Goal: Task Accomplishment & Management: Complete application form

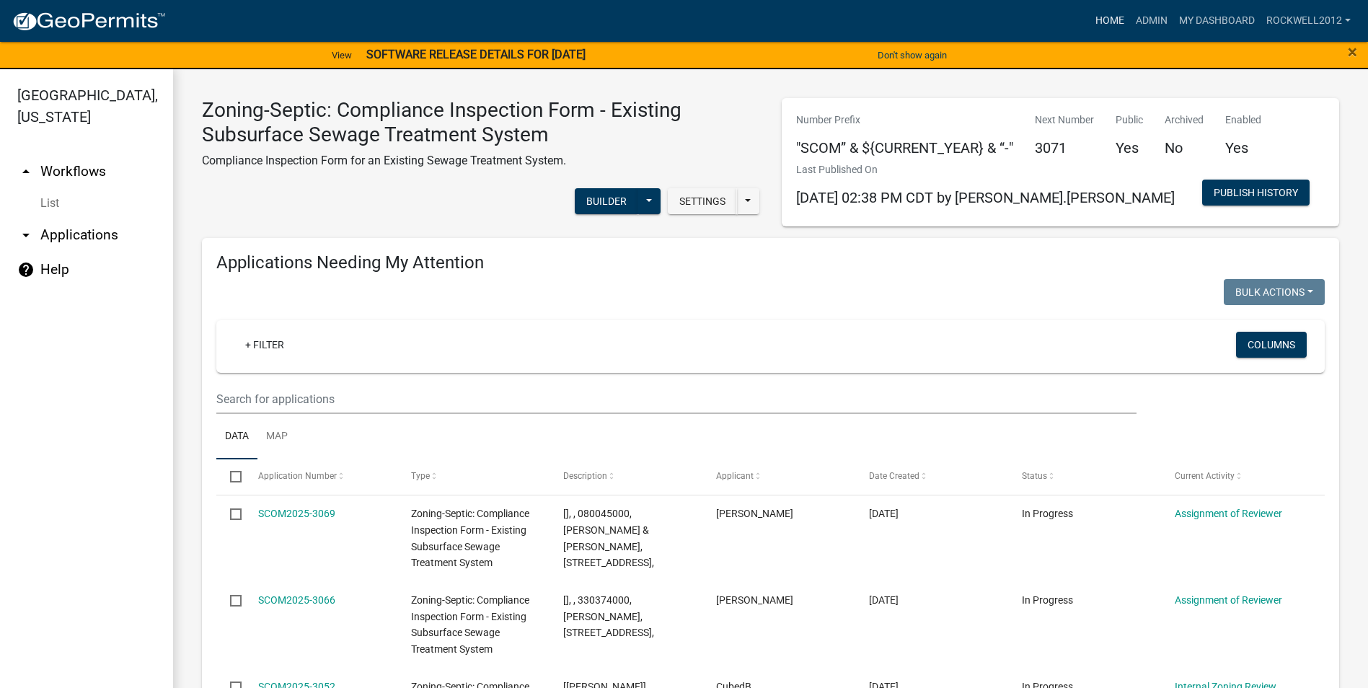
click at [1114, 17] on link "Home" at bounding box center [1110, 20] width 40 height 27
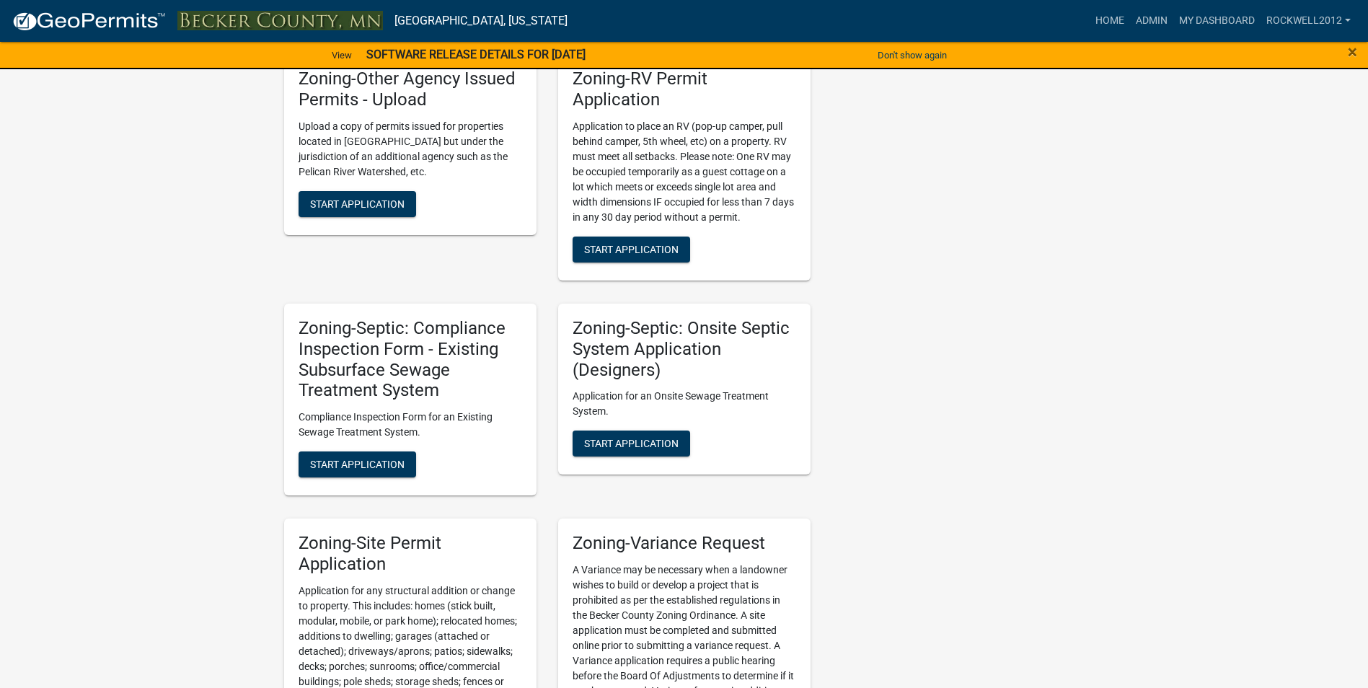
scroll to position [1226, 0]
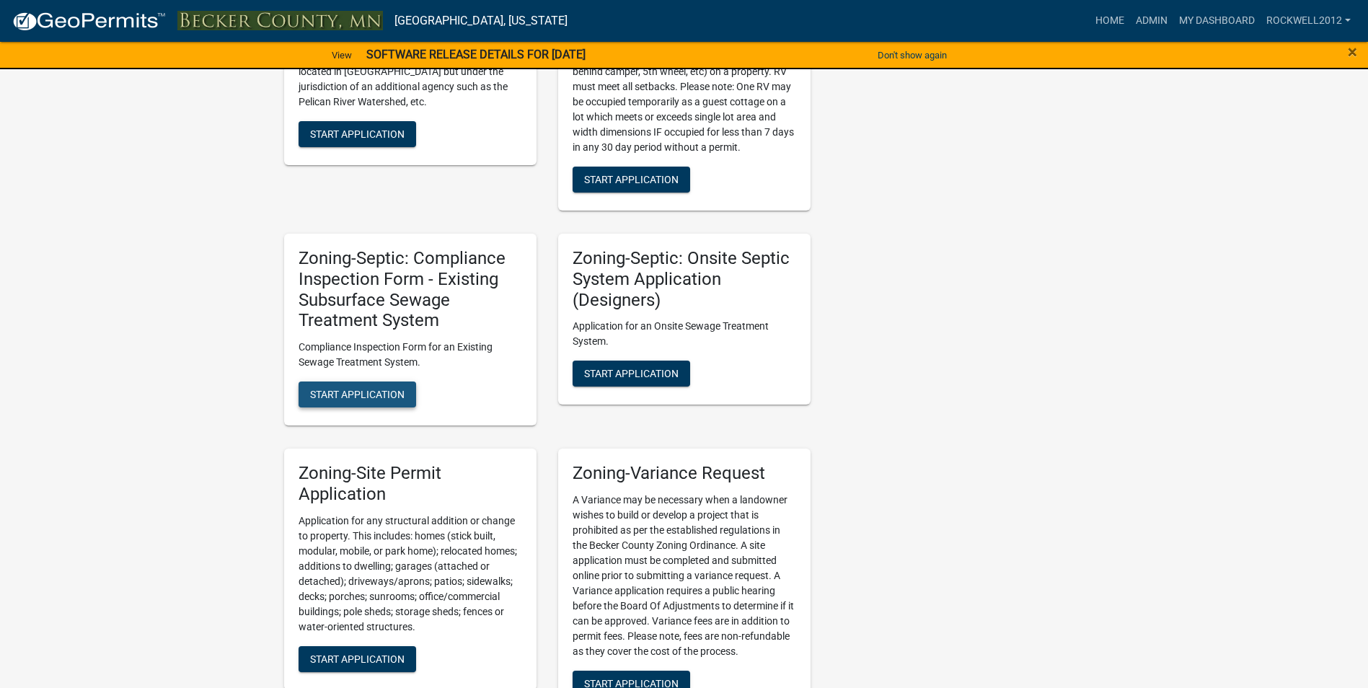
click at [338, 391] on span "Start Application" at bounding box center [357, 395] width 95 height 12
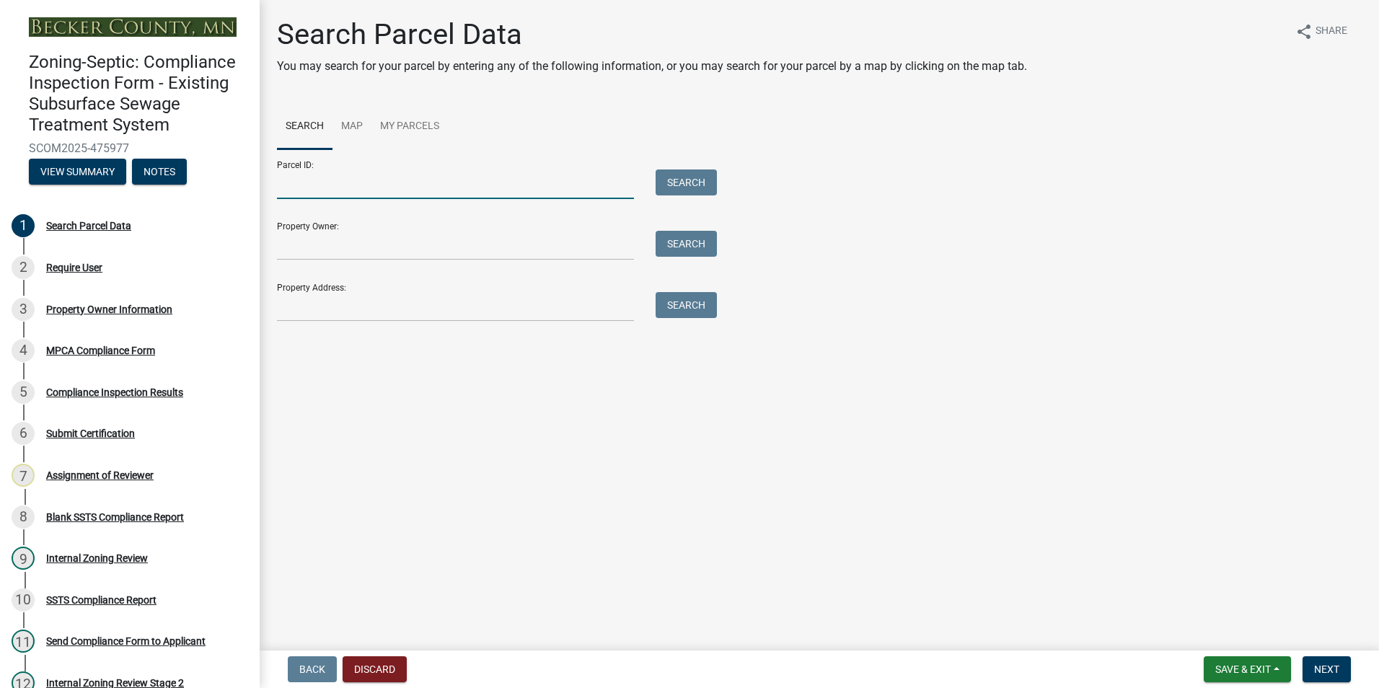
click at [314, 187] on input "Parcel ID:" at bounding box center [455, 185] width 357 height 30
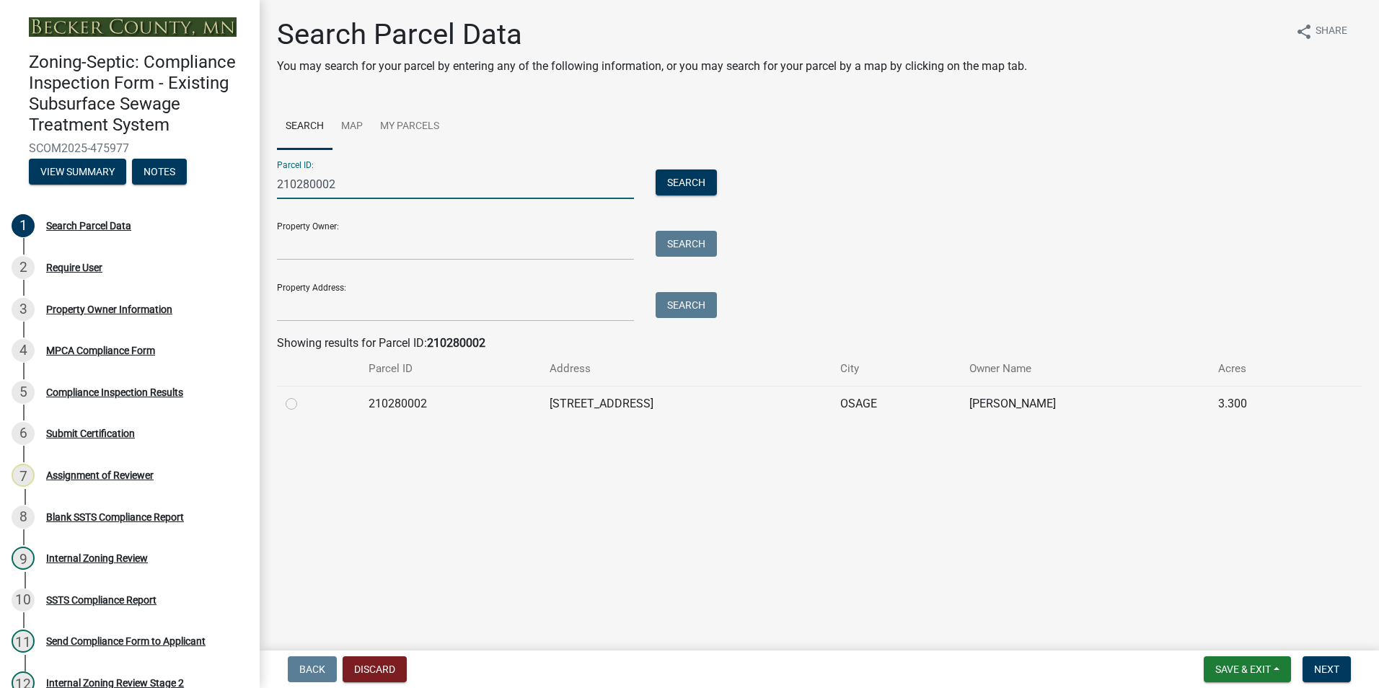
type input "210280002"
click at [303, 395] on label at bounding box center [303, 395] width 0 height 0
click at [303, 404] on input "radio" at bounding box center [307, 399] width 9 height 9
radio input "true"
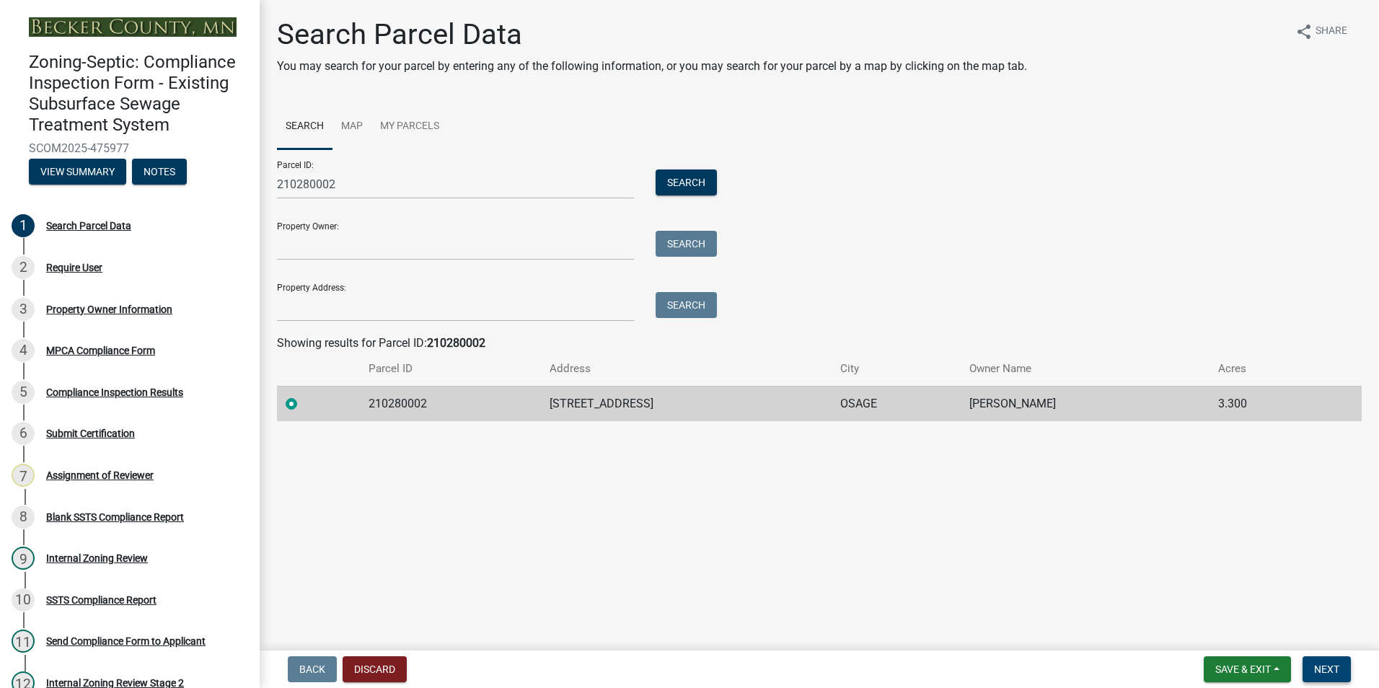
click at [1336, 674] on span "Next" at bounding box center [1326, 670] width 25 height 12
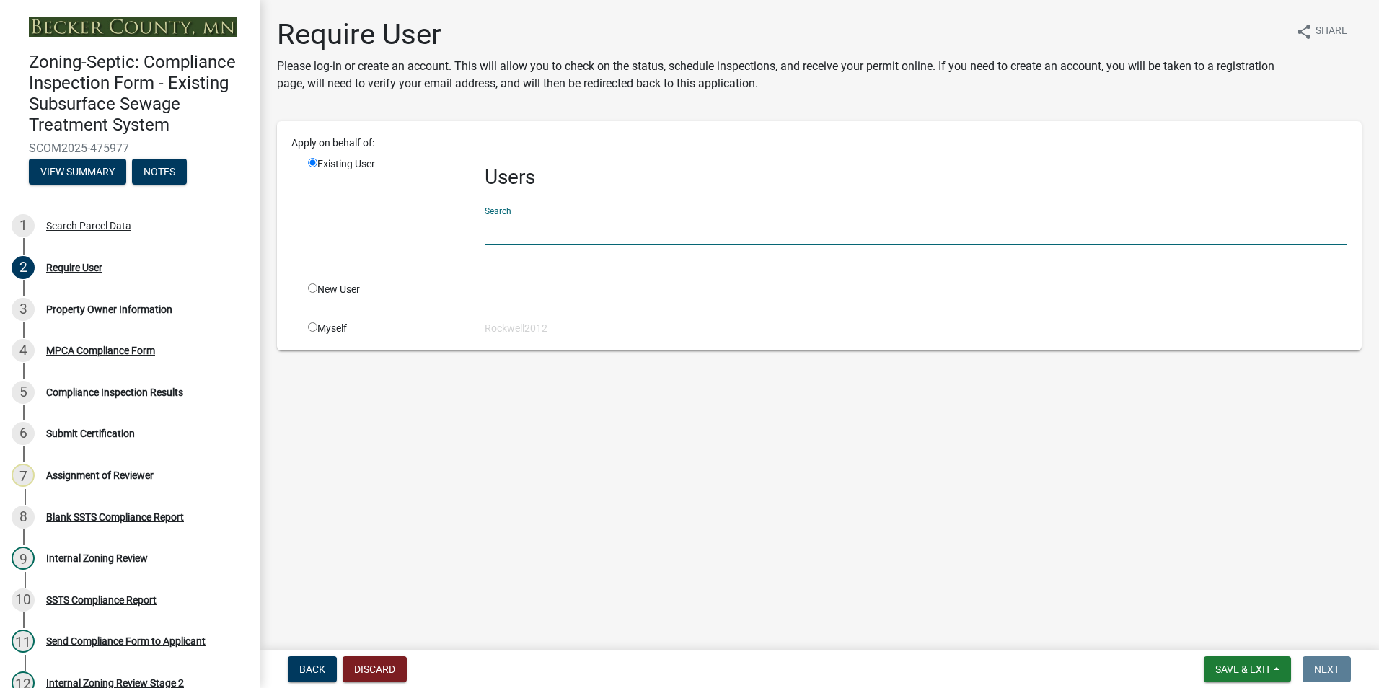
click at [540, 233] on input "text" at bounding box center [916, 231] width 863 height 30
type input "apply"
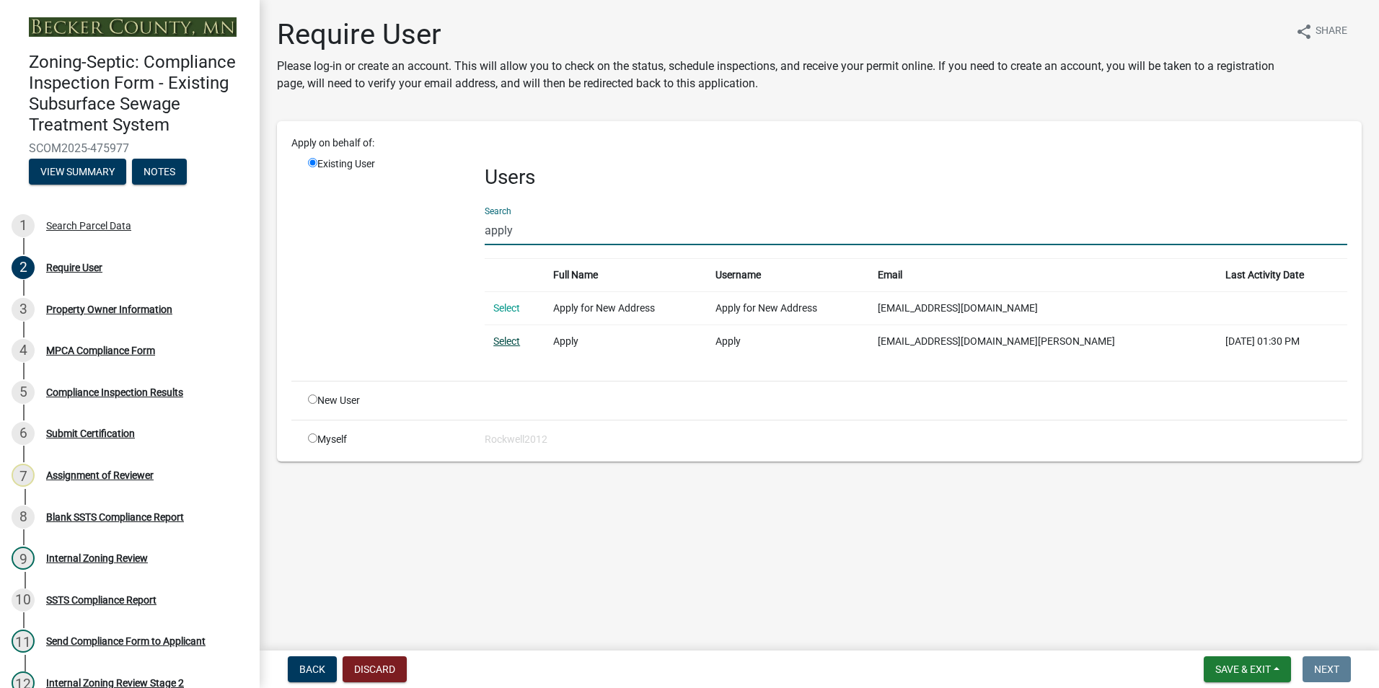
click at [511, 338] on link "Select" at bounding box center [506, 341] width 27 height 12
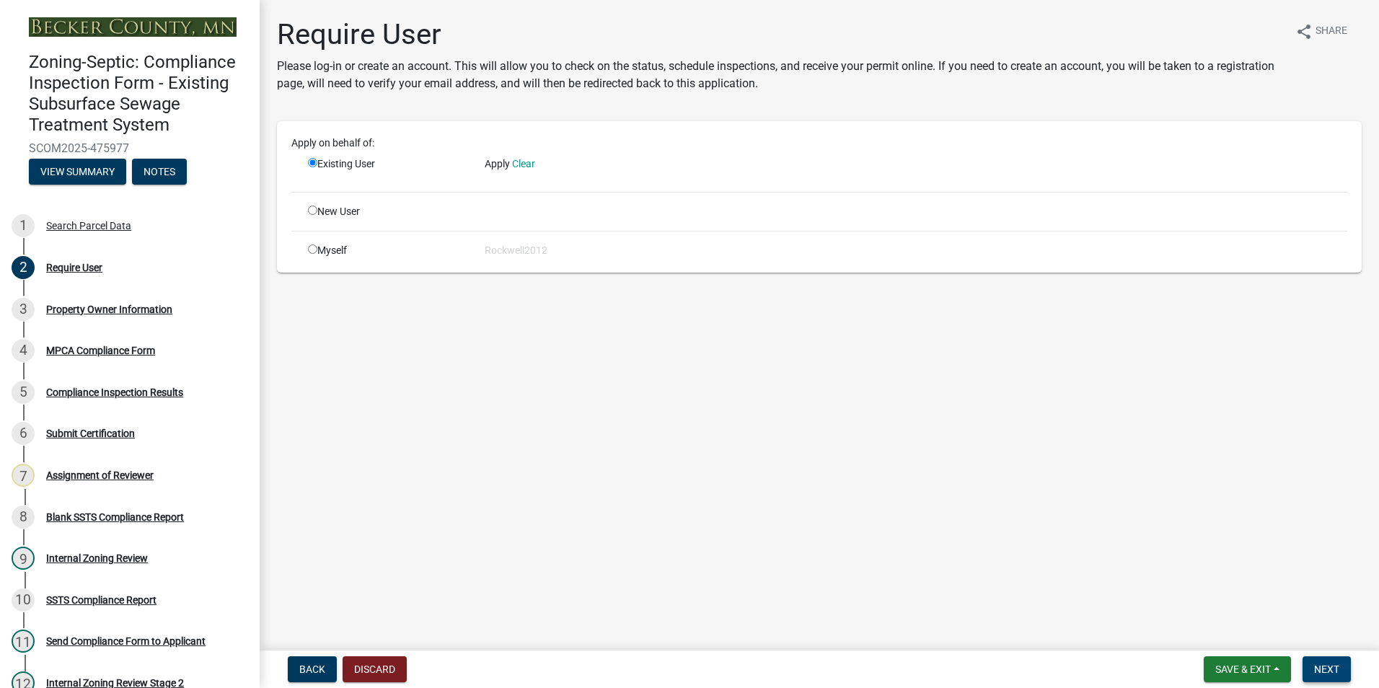
click at [1324, 664] on span "Next" at bounding box center [1326, 670] width 25 height 12
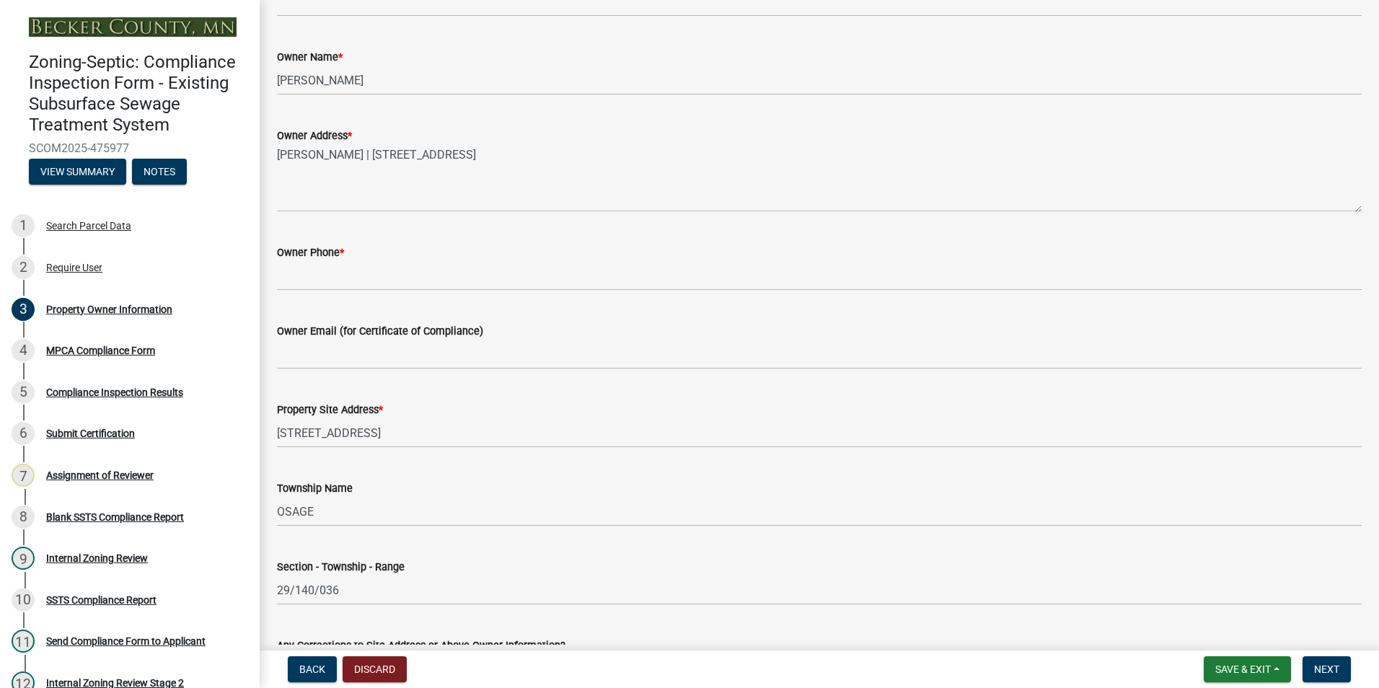
scroll to position [361, 0]
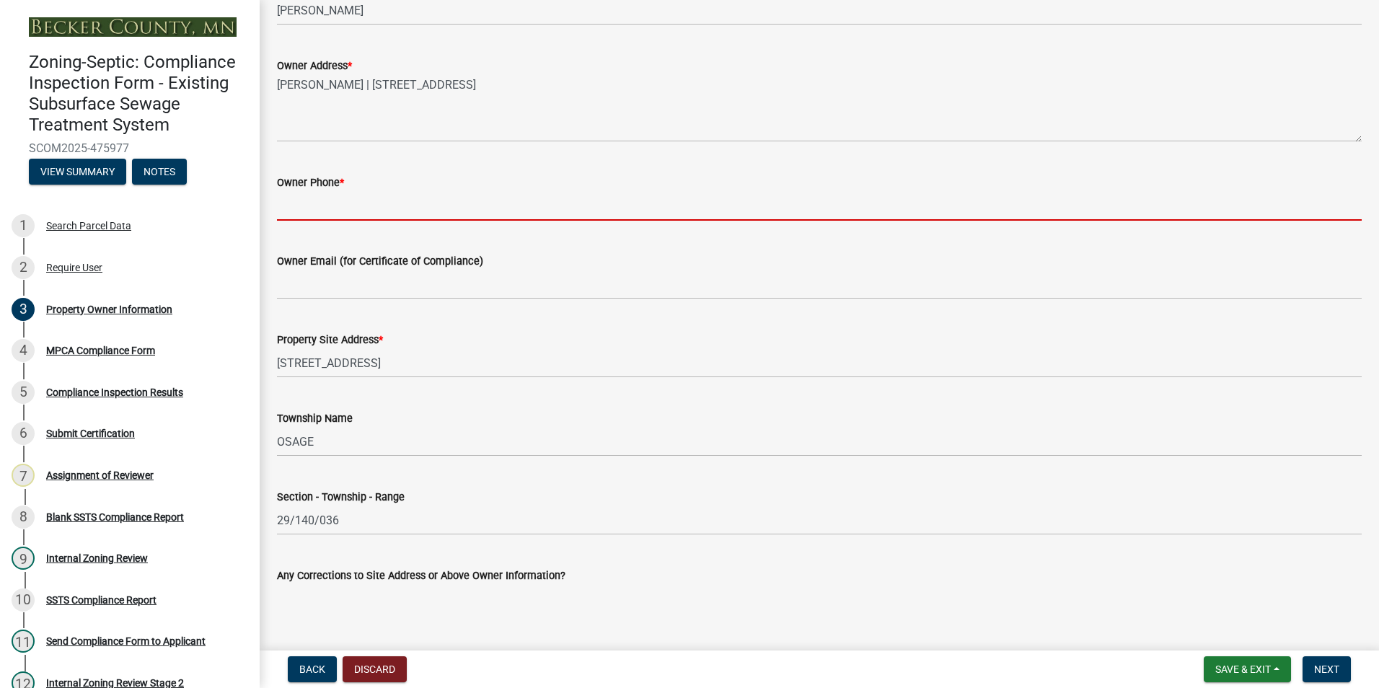
click at [309, 204] on input "Owner Phone *" at bounding box center [819, 206] width 1085 height 30
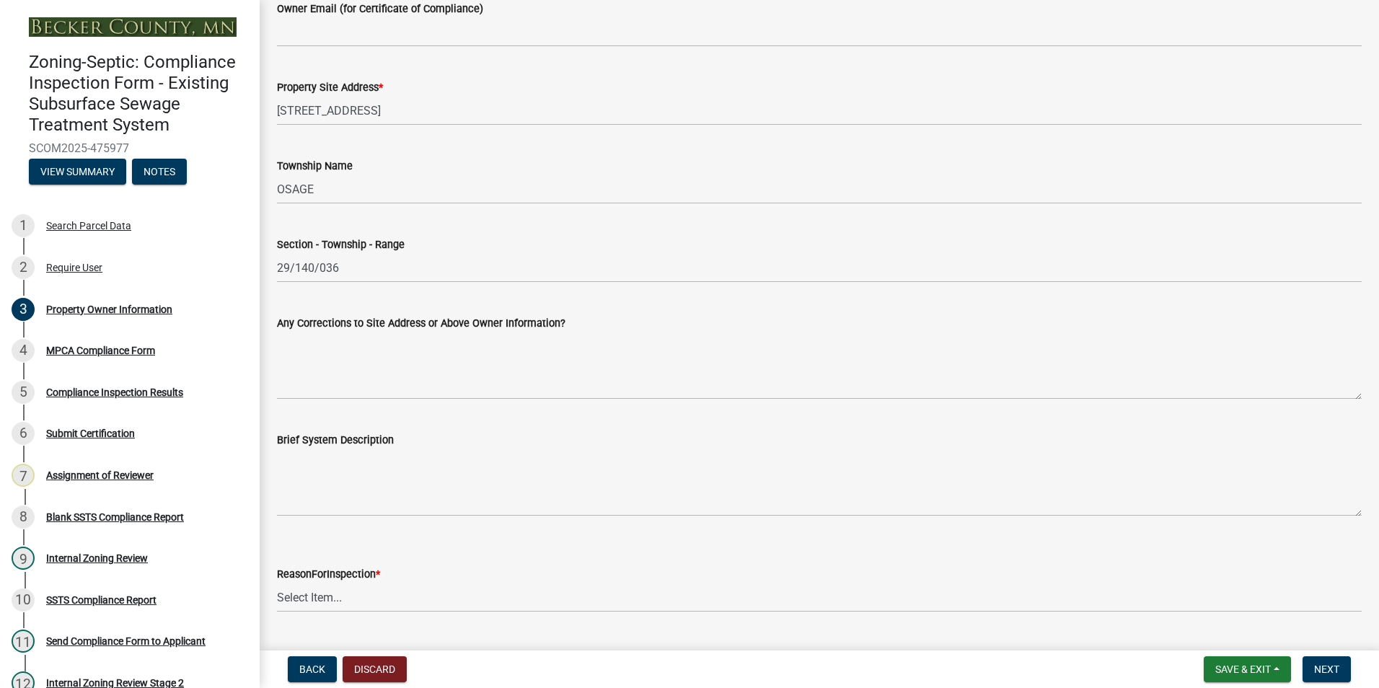
scroll to position [650, 0]
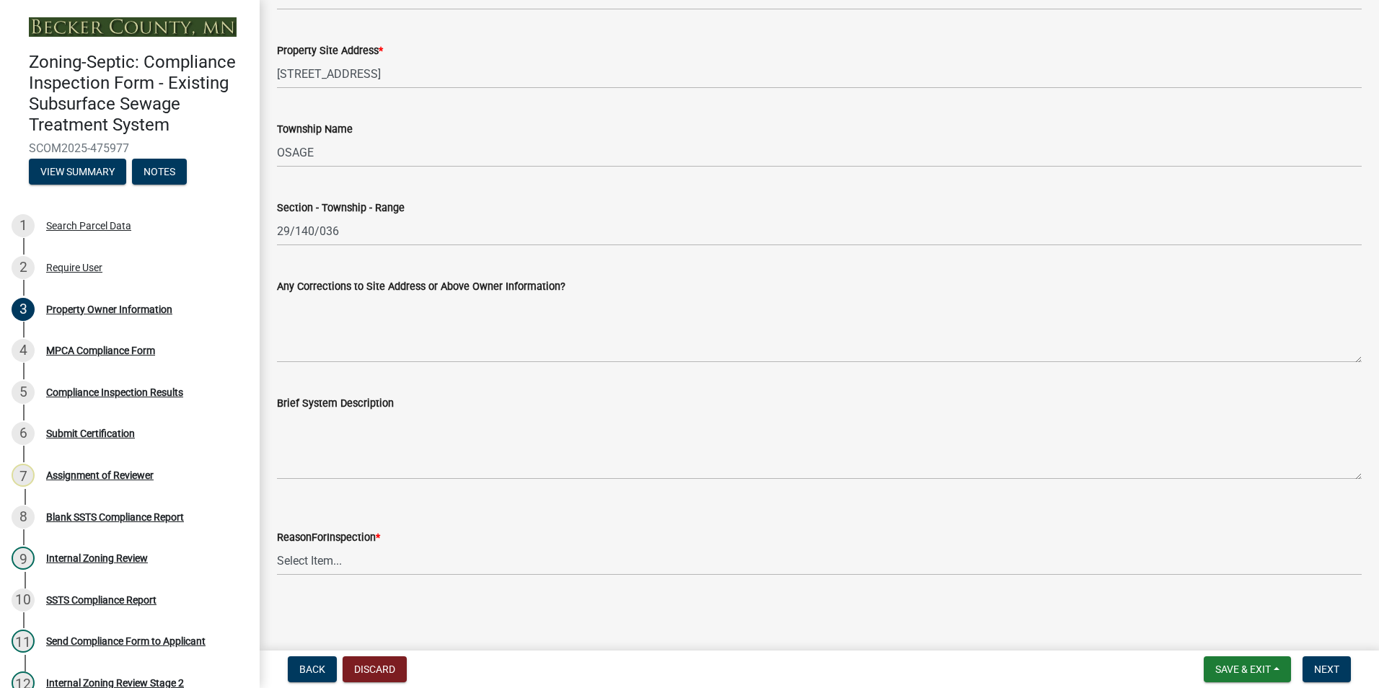
type input "na"
click at [299, 564] on select "Select Item... Property Sale Lake Study Required for Permit Other" at bounding box center [819, 561] width 1085 height 30
click at [277, 546] on select "Select Item... Property Sale Lake Study Required for Permit Other" at bounding box center [819, 561] width 1085 height 30
select select "d6fd99ce-8a43-4bcf-938d-761da4bf36de"
click at [1325, 670] on span "Next" at bounding box center [1326, 670] width 25 height 12
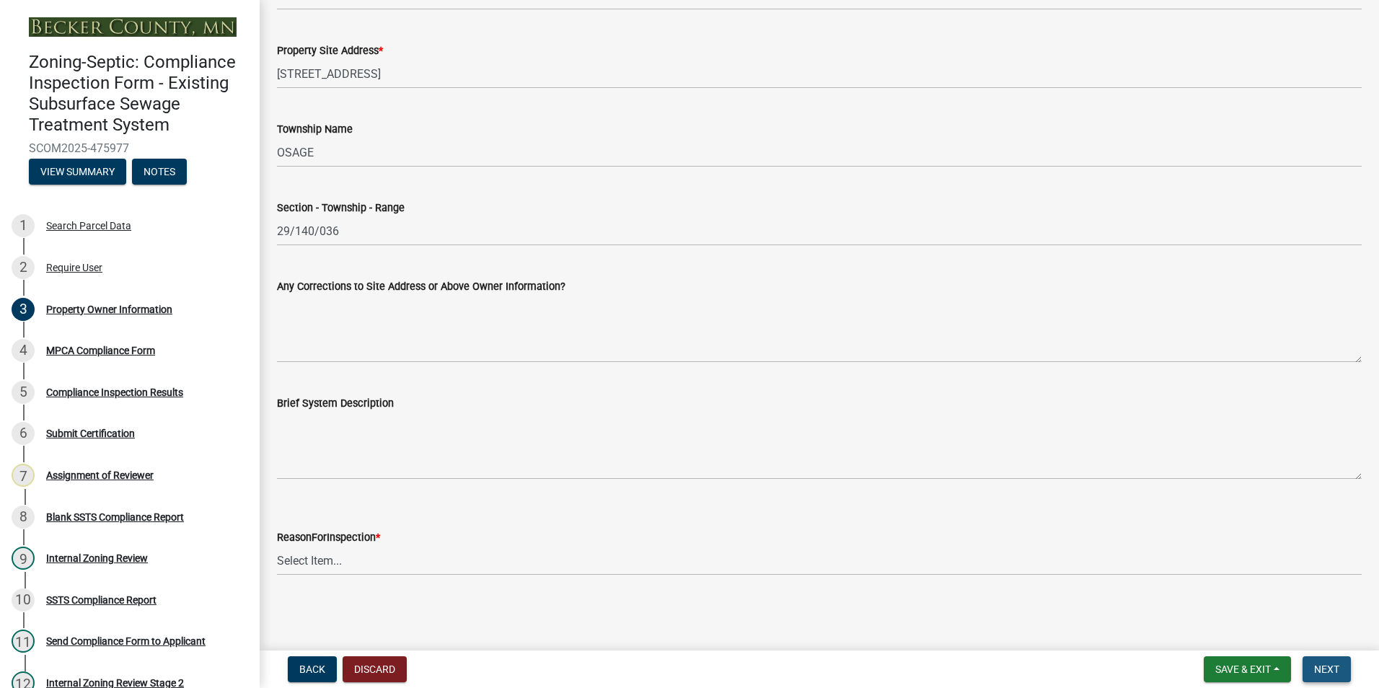
scroll to position [0, 0]
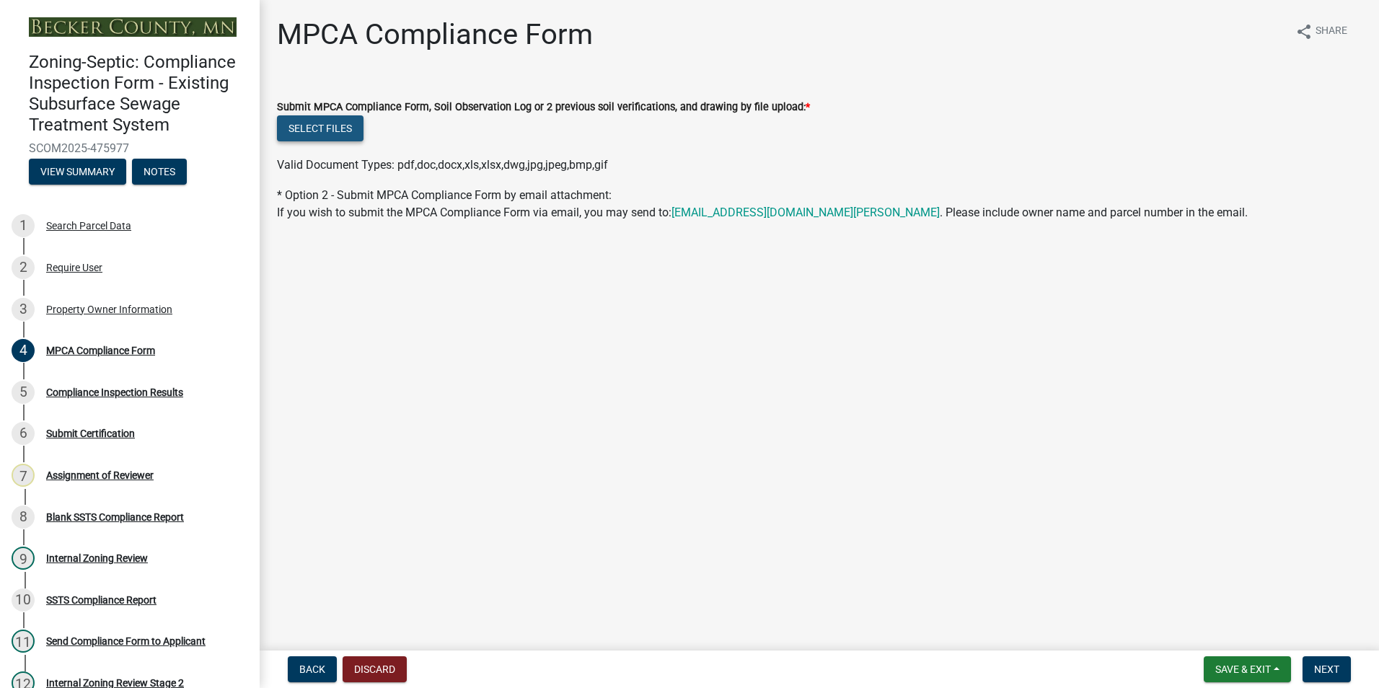
click at [305, 120] on button "Select files" at bounding box center [320, 128] width 87 height 26
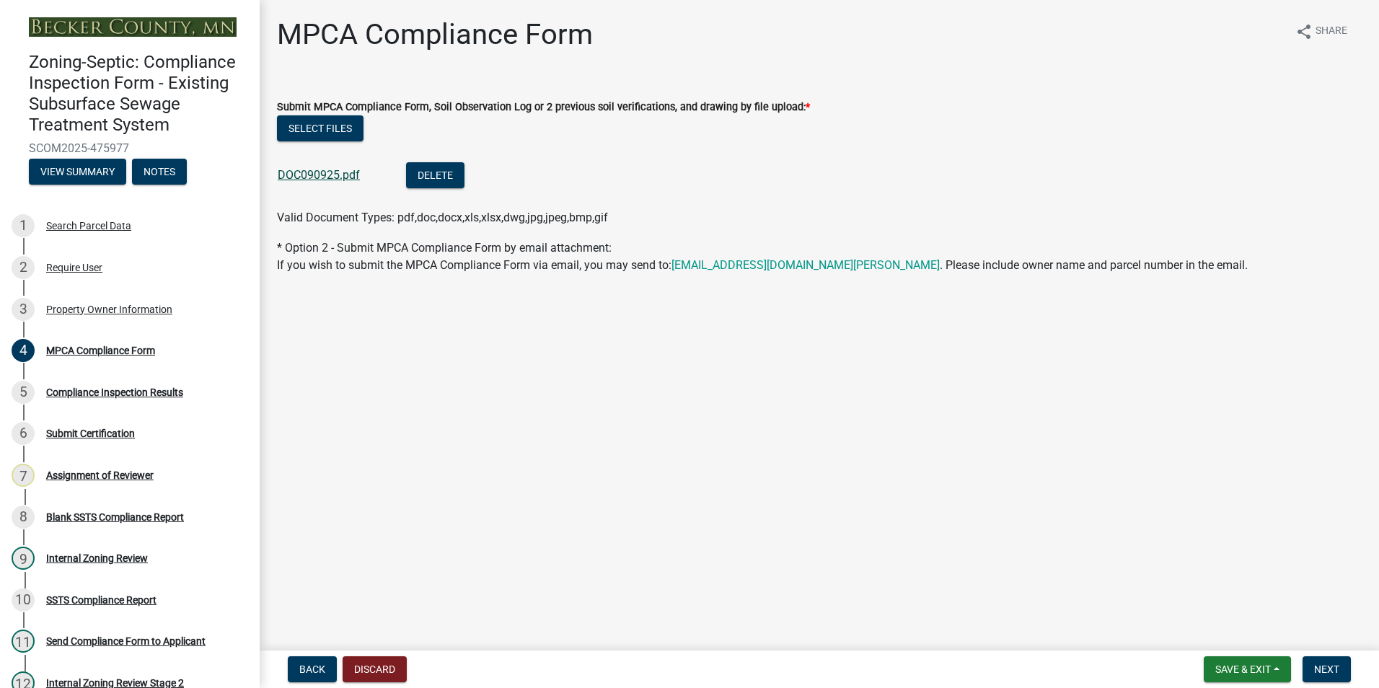
click at [315, 178] on link "DOC090925.pdf" at bounding box center [319, 175] width 82 height 14
click at [1331, 667] on span "Next" at bounding box center [1326, 670] width 25 height 12
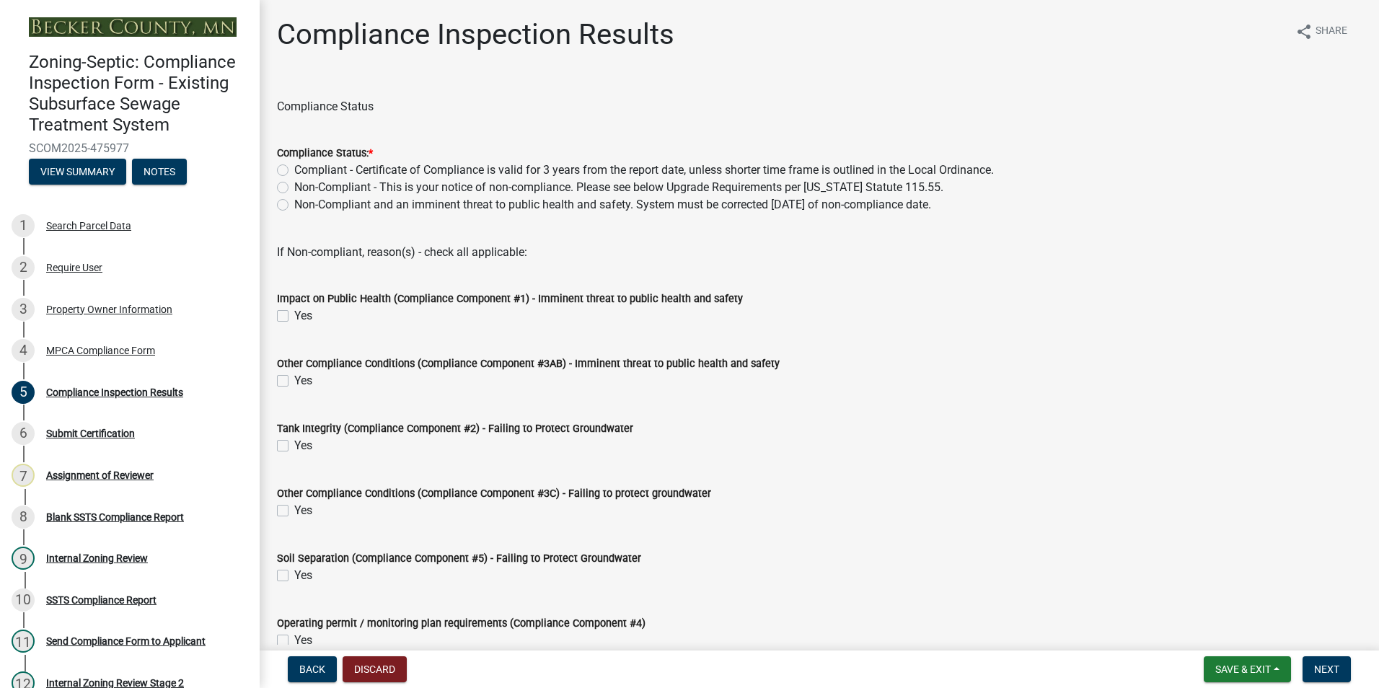
click at [294, 164] on label "Compliant - Certificate of Compliance is valid for 3 years from the report date…" at bounding box center [644, 170] width 700 height 17
click at [294, 164] on input "Compliant - Certificate of Compliance is valid for 3 years from the report date…" at bounding box center [298, 166] width 9 height 9
radio input "true"
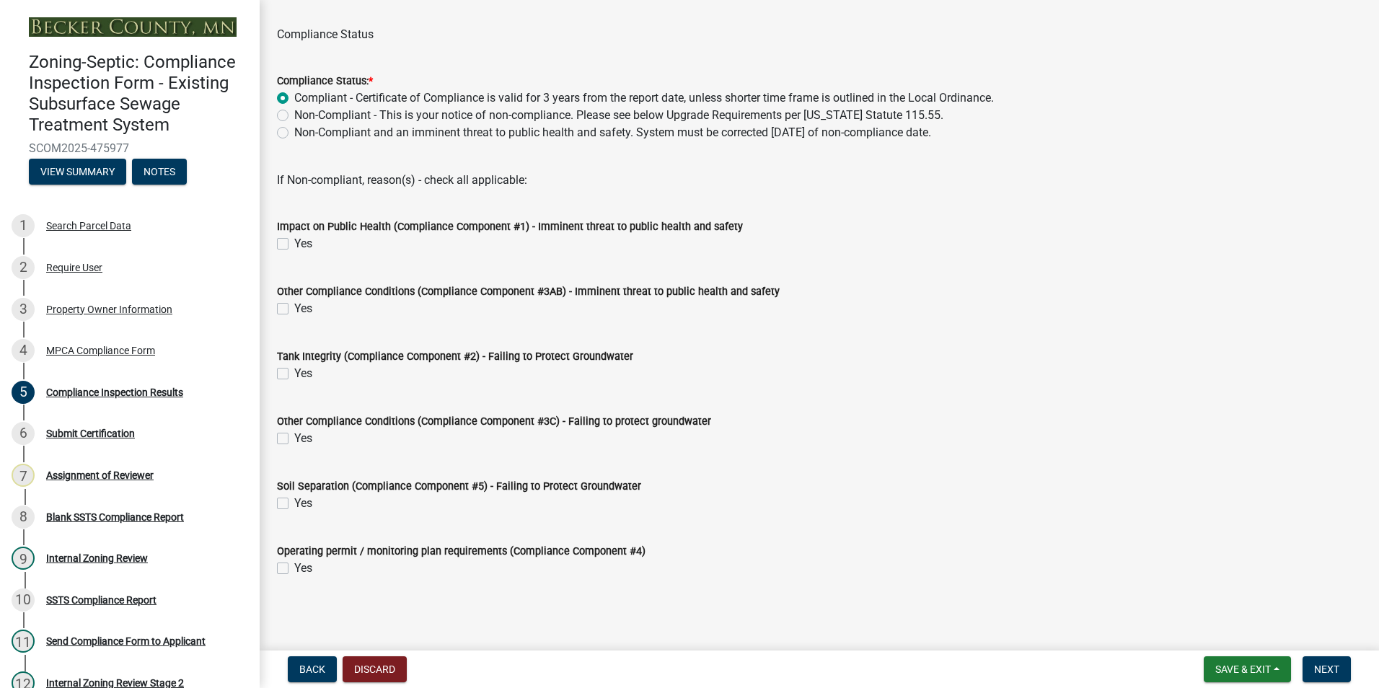
scroll to position [74, 0]
click at [1321, 669] on span "Next" at bounding box center [1326, 670] width 25 height 12
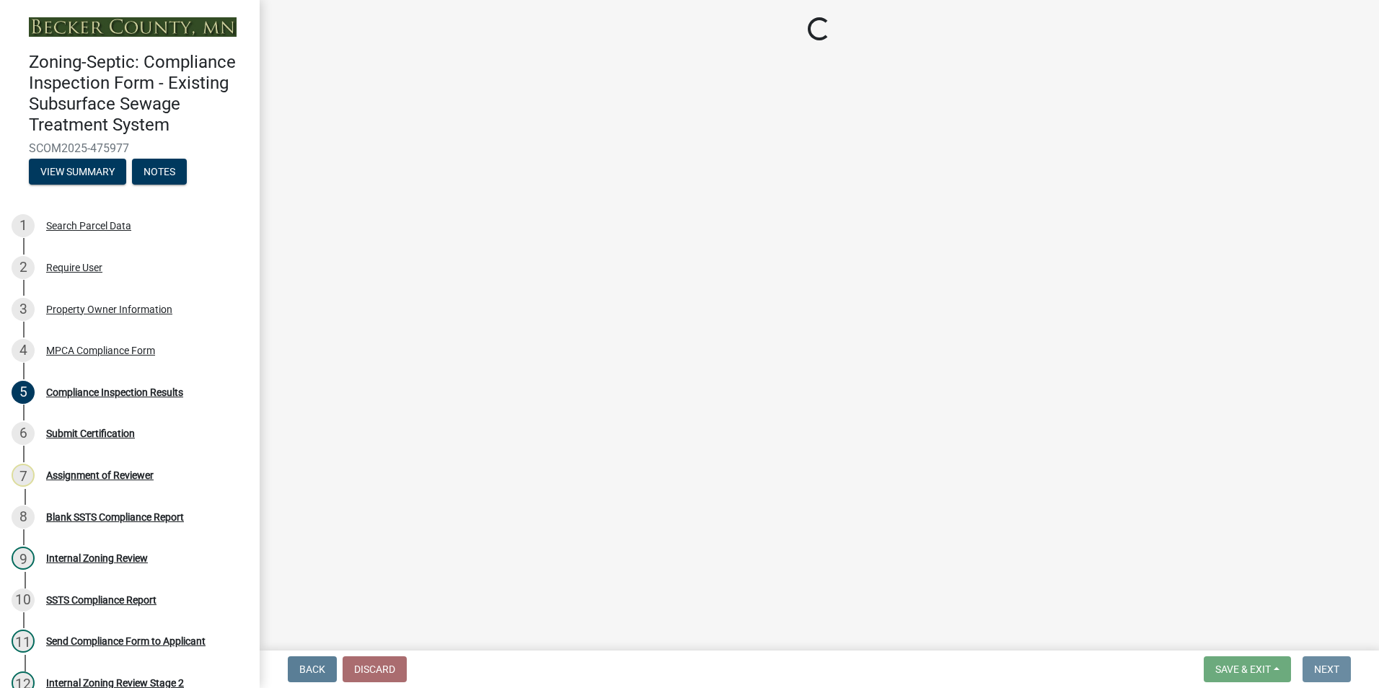
scroll to position [0, 0]
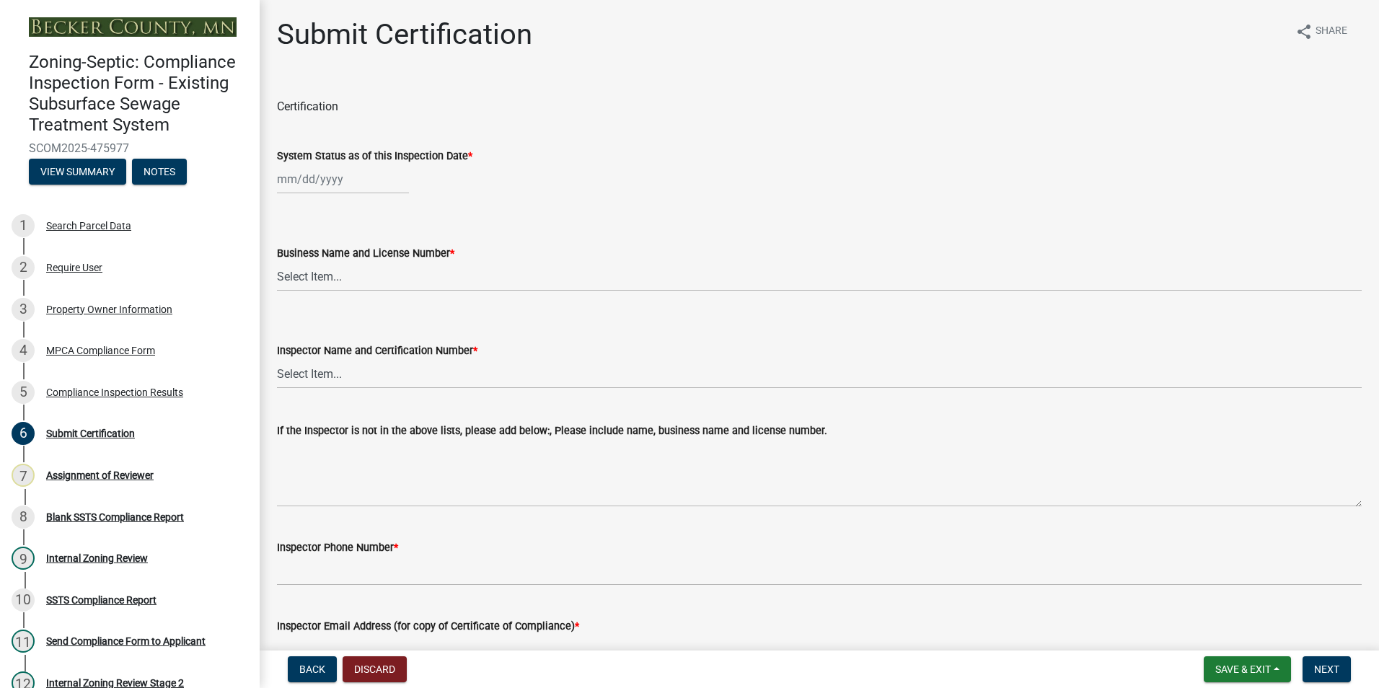
select select "9"
select select "2025"
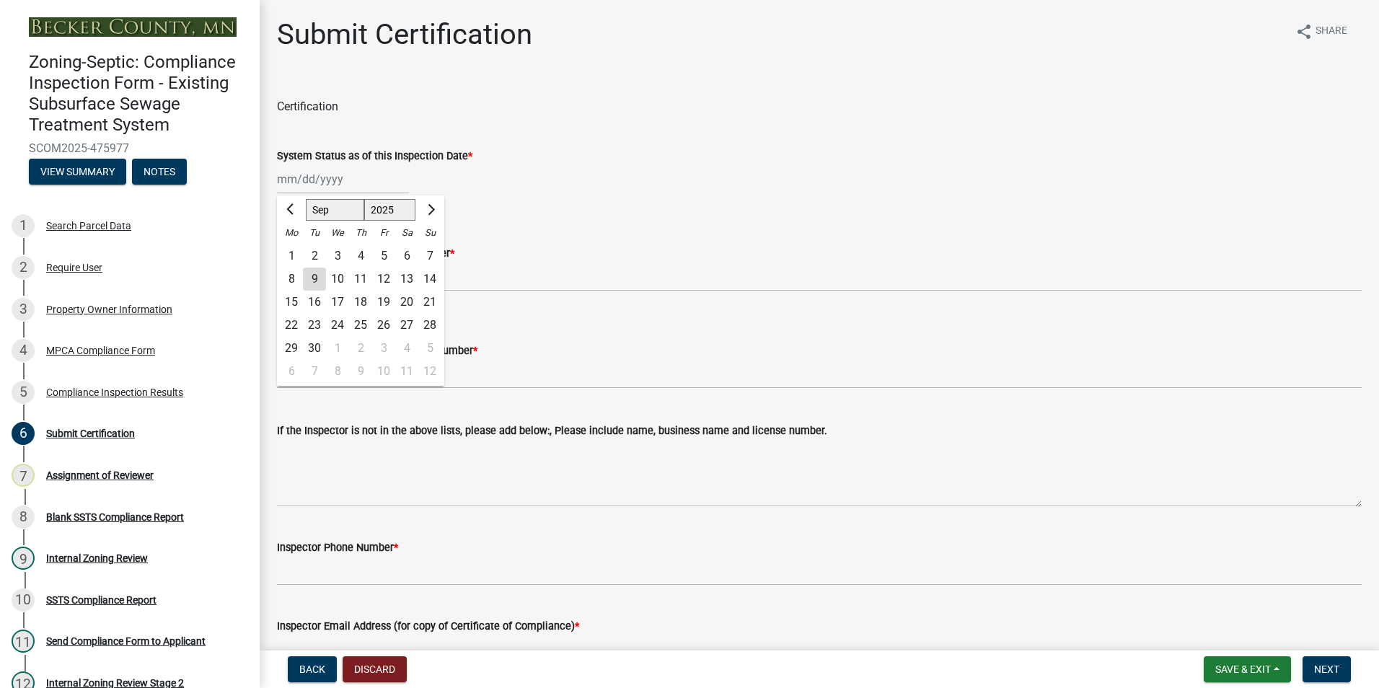
click at [313, 183] on div "[PERSON_NAME] Feb Mar Apr [PERSON_NAME][DATE] Oct Nov [DATE] 1526 1527 1528 152…" at bounding box center [343, 179] width 132 height 30
click at [316, 253] on div "2" at bounding box center [314, 256] width 23 height 23
type input "[DATE]"
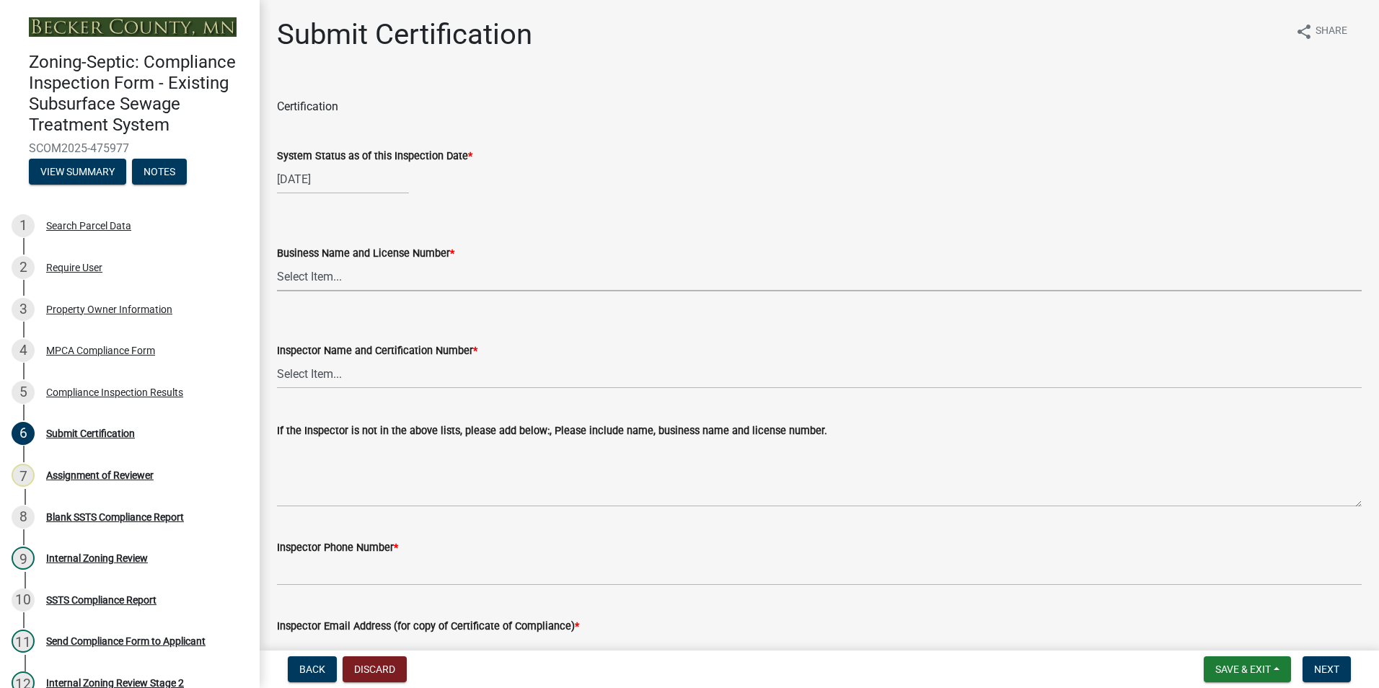
click at [303, 265] on select "Select Item... OTHER – Not listed (please add in next field and we will add to …" at bounding box center [819, 277] width 1085 height 30
click at [277, 262] on select "Select Item... OTHER – Not listed (please add in next field and we will add to …" at bounding box center [819, 277] width 1085 height 30
select select "36a3fc21-eefc-4efb-af84-a7a45b4acb09"
click at [299, 380] on select "Select Item... OTHER – Not listed (please add in next field and we will add to …" at bounding box center [819, 374] width 1085 height 30
click at [277, 359] on select "Select Item... OTHER – Not listed (please add in next field and we will add to …" at bounding box center [819, 374] width 1085 height 30
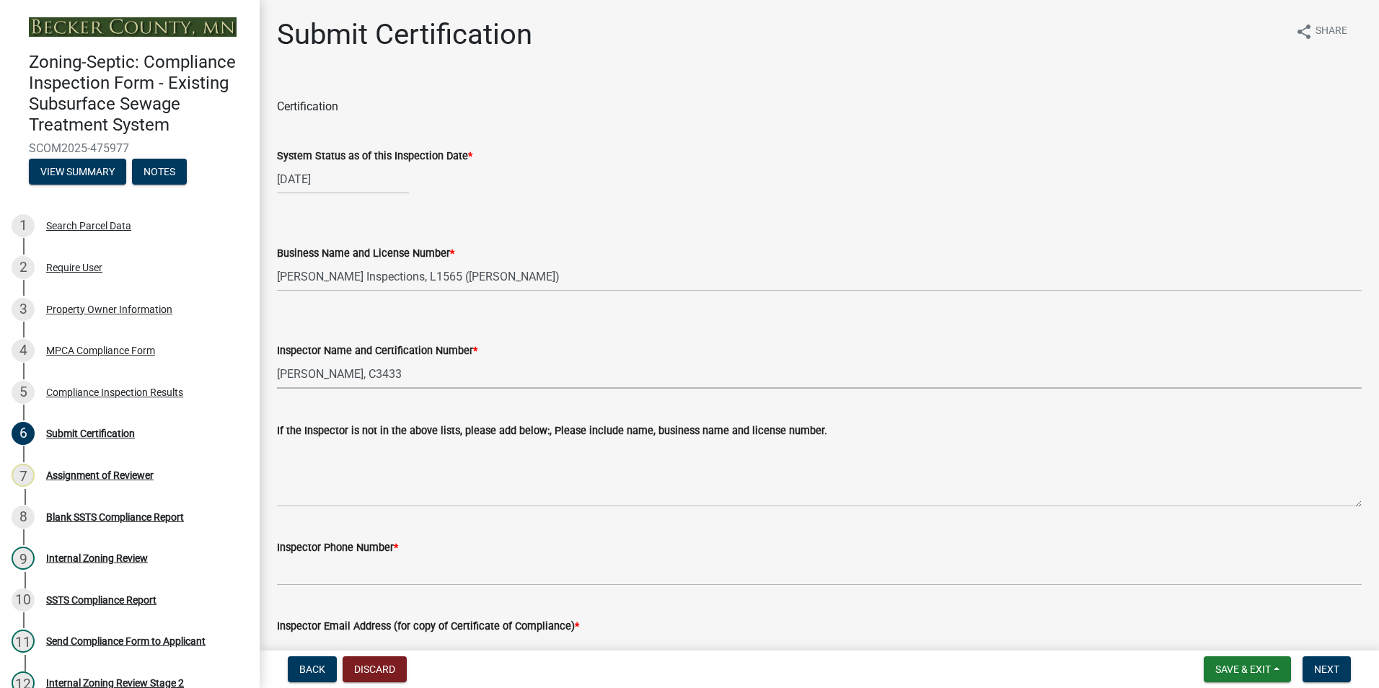
select select "075128f1-442e-439c-bfab-4022f42f8470"
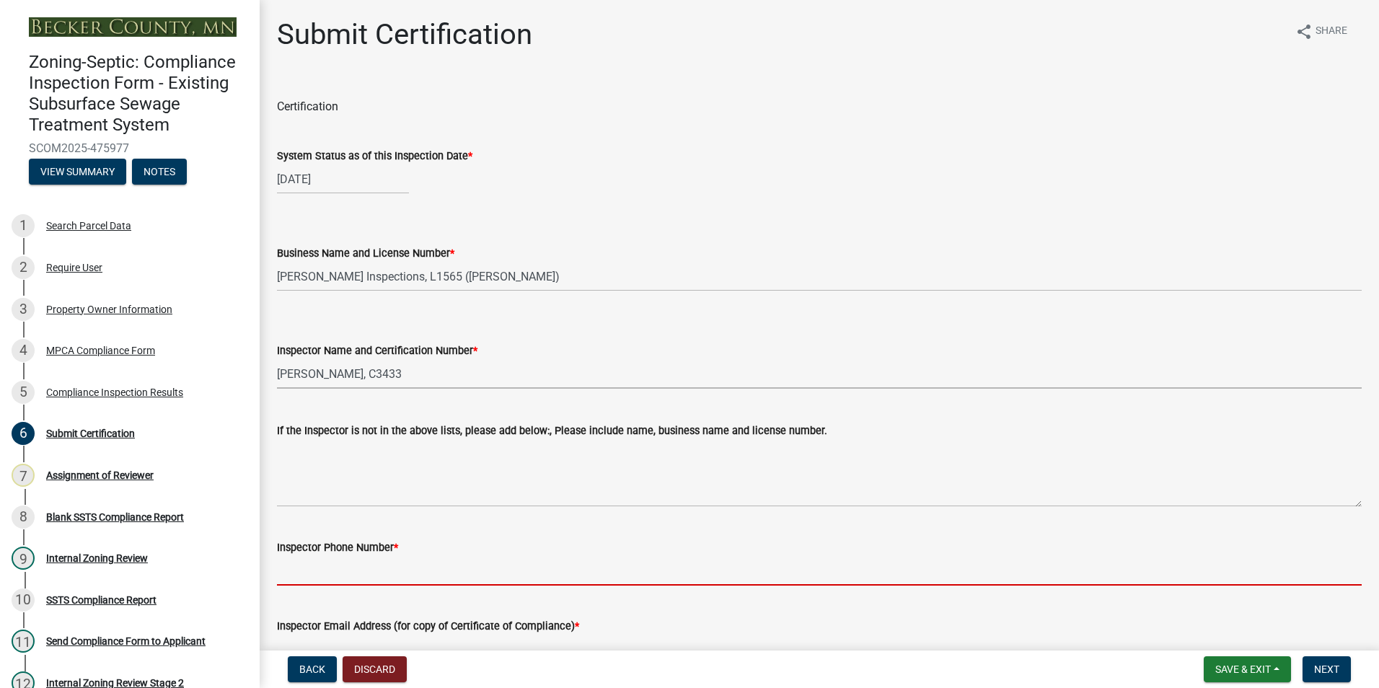
click at [303, 574] on input "Inspector Phone Number *" at bounding box center [819, 571] width 1085 height 30
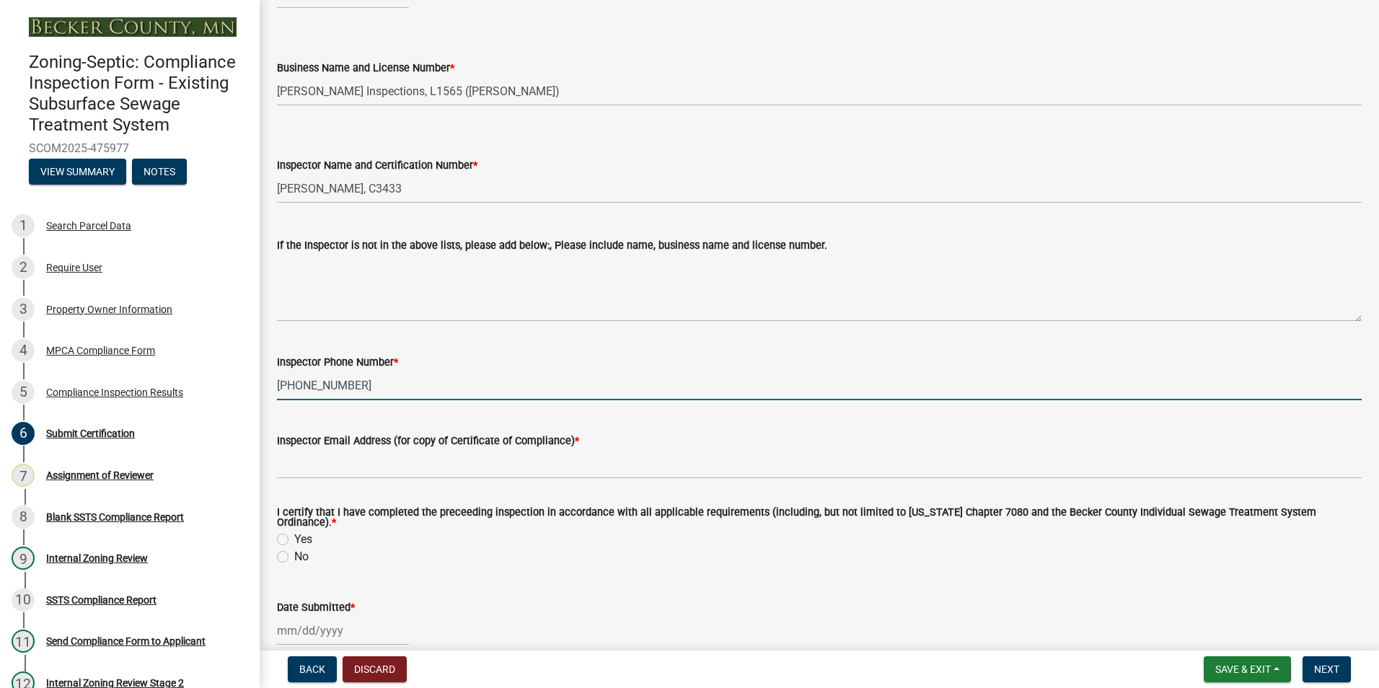
scroll to position [216, 0]
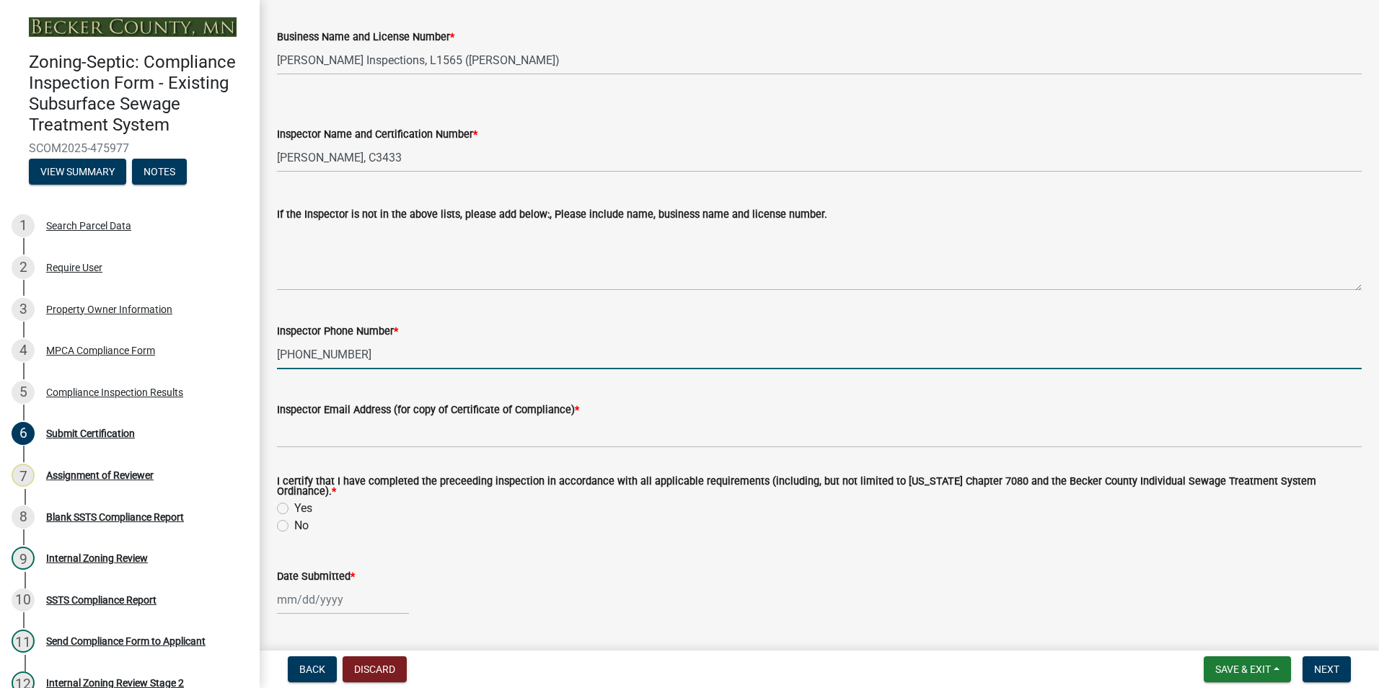
type input "[PHONE_NUMBER]"
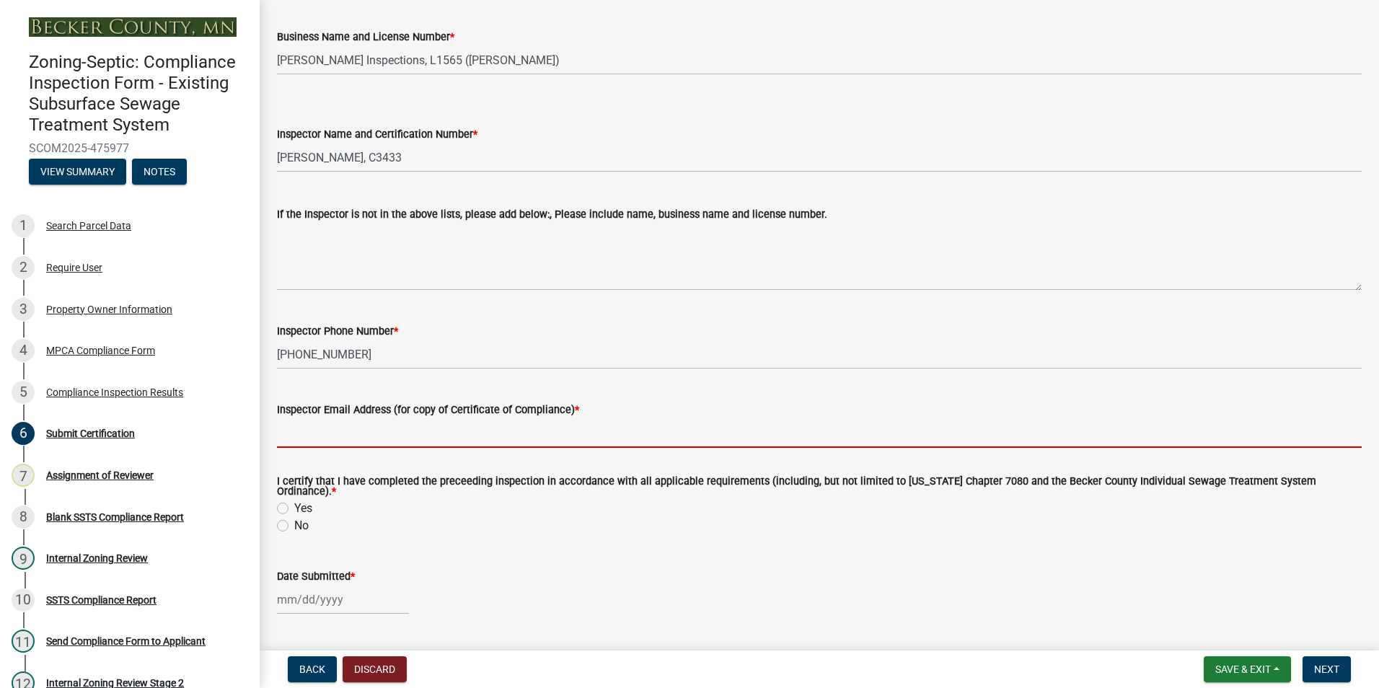
click at [322, 441] on input "Inspector Email Address (for copy of Certificate of Compliance) *" at bounding box center [819, 433] width 1085 height 30
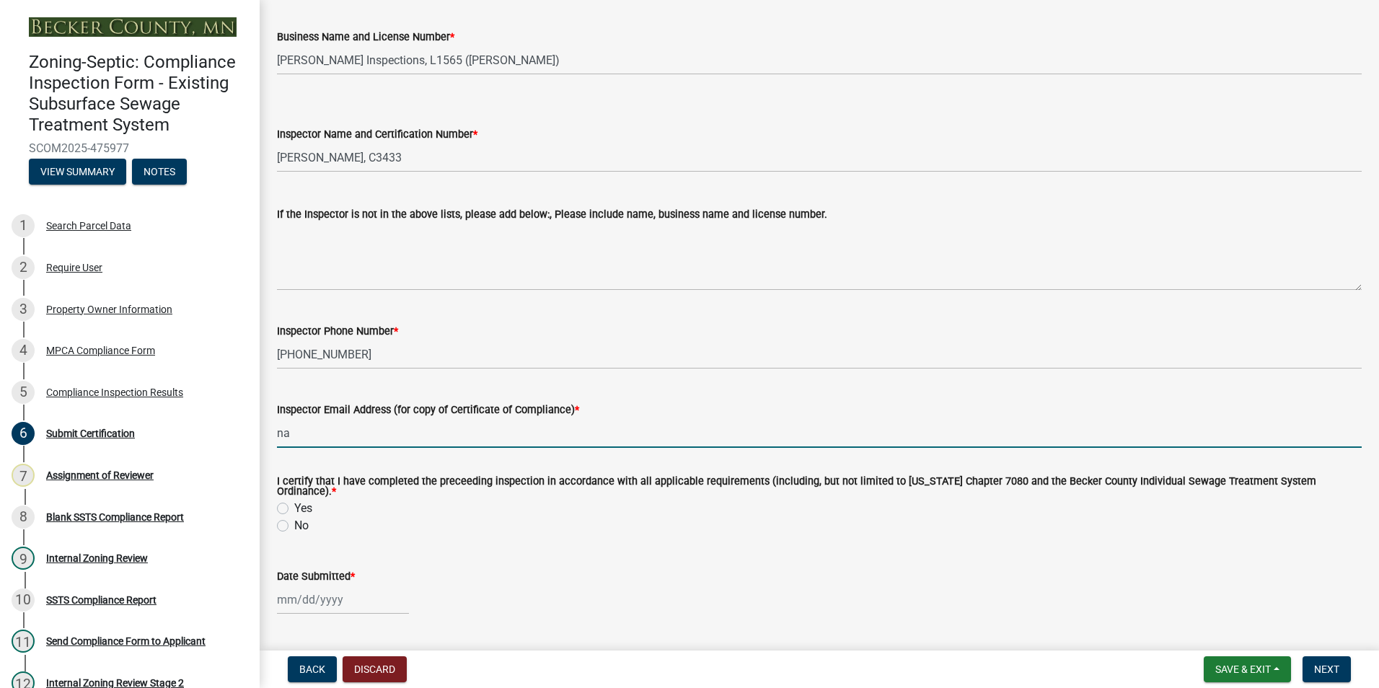
type input "na"
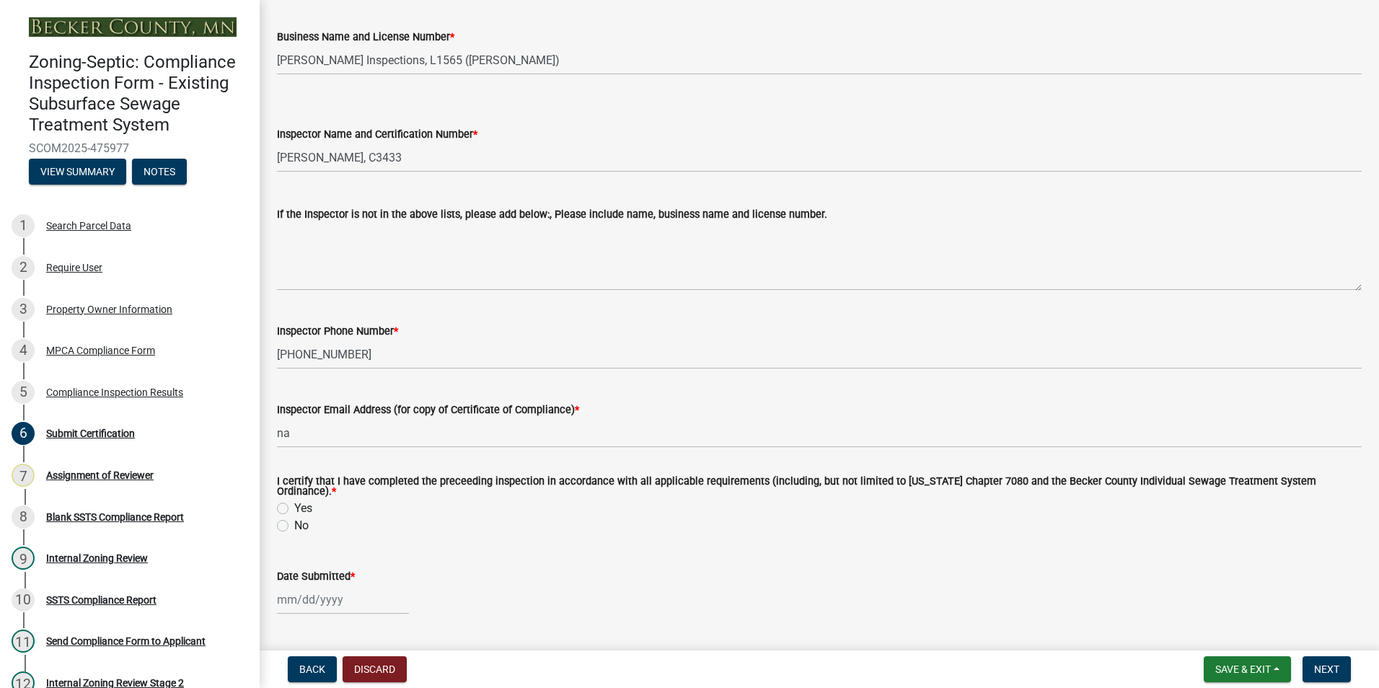
click at [294, 503] on label "Yes" at bounding box center [303, 508] width 18 height 17
click at [294, 503] on input "Yes" at bounding box center [298, 504] width 9 height 9
radio input "true"
click at [283, 595] on div at bounding box center [343, 600] width 132 height 30
select select "9"
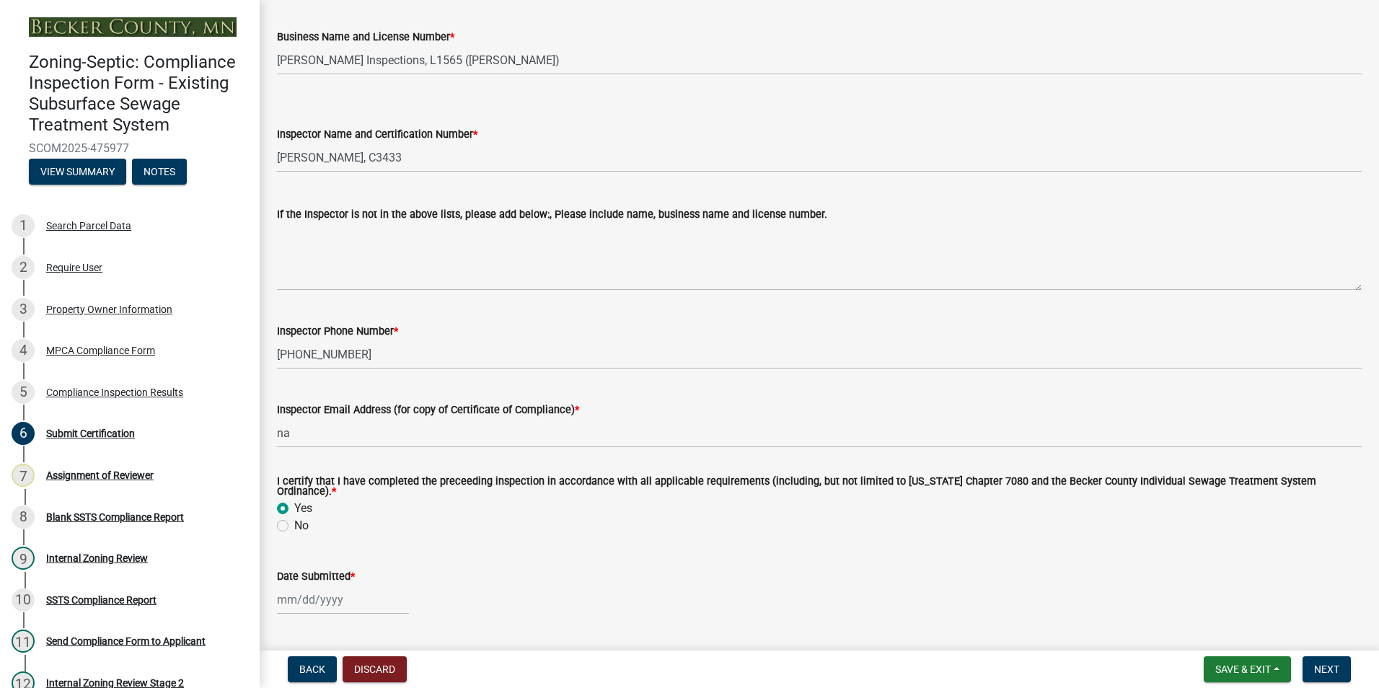
select select "2025"
click at [312, 467] on div "9" at bounding box center [314, 476] width 23 height 23
type input "[DATE]"
click at [1327, 672] on span "Next" at bounding box center [1326, 670] width 25 height 12
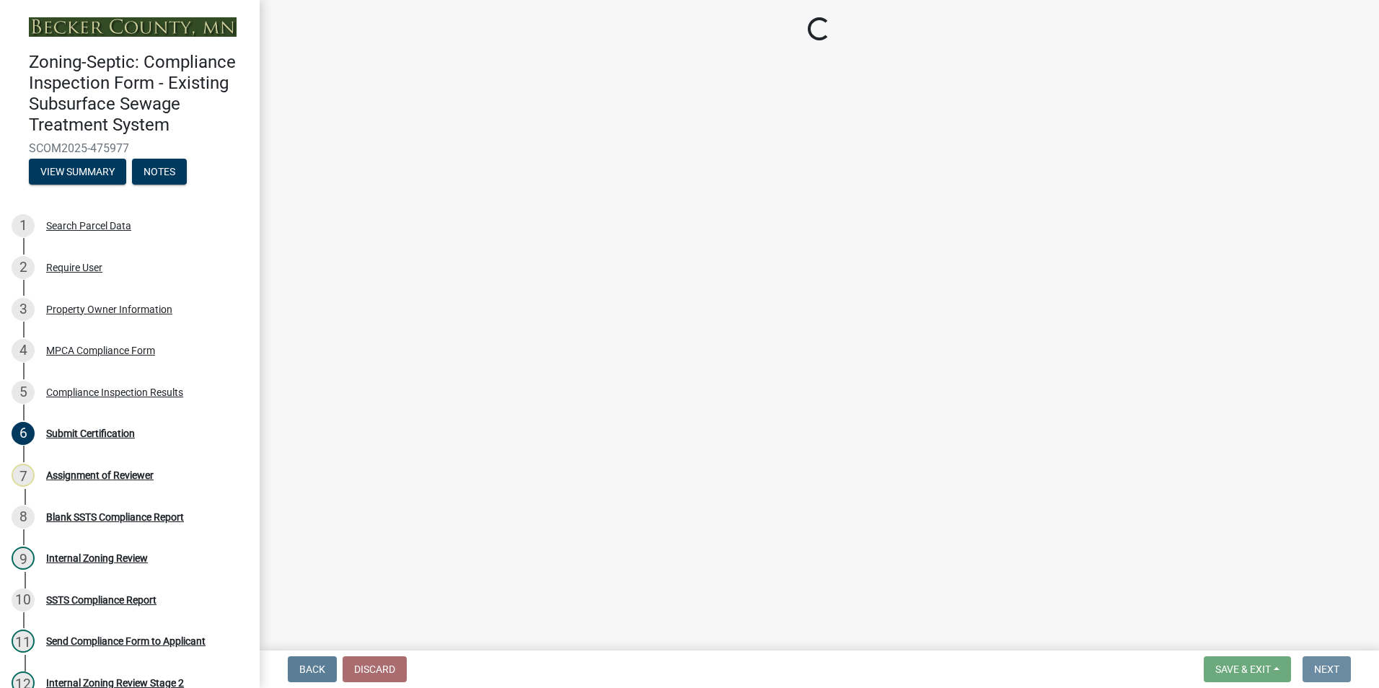
scroll to position [0, 0]
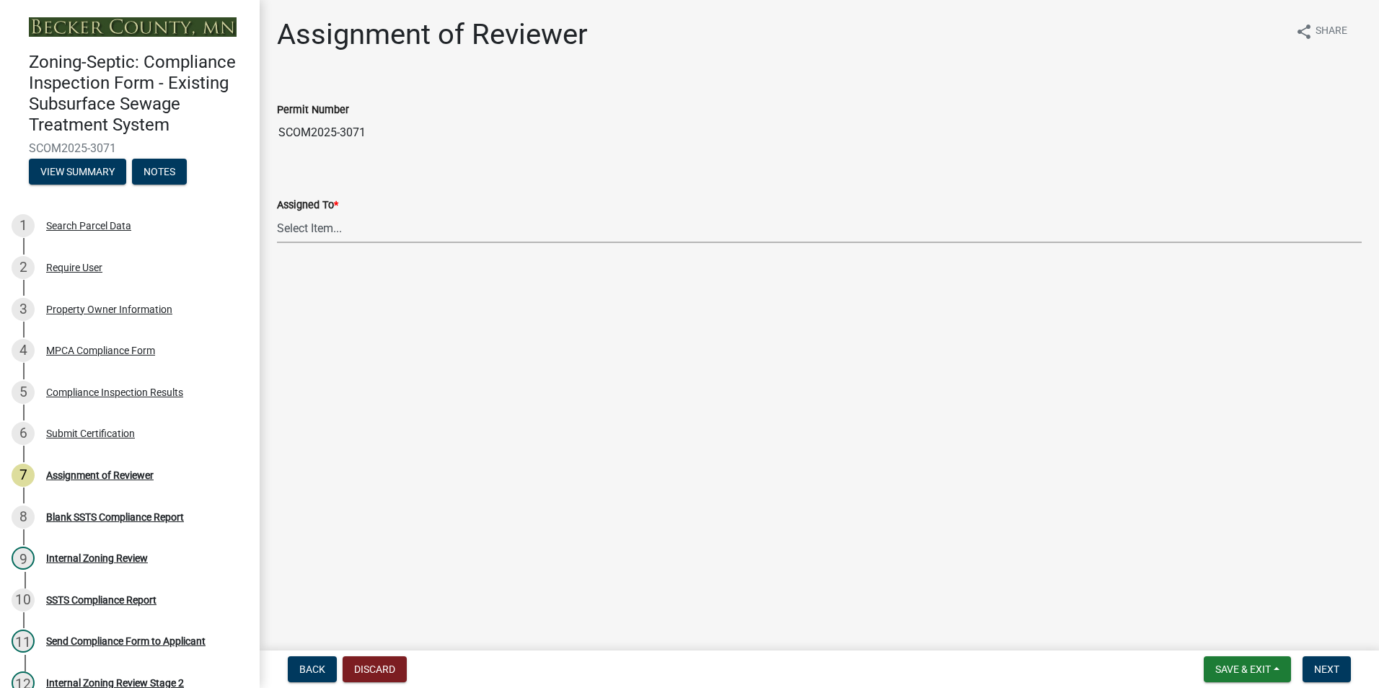
click at [314, 233] on select "Select Item... [PERSON_NAME] [PERSON_NAME] [PERSON_NAME] [PERSON_NAME] [PERSON_…" at bounding box center [819, 229] width 1085 height 30
click at [277, 214] on select "Select Item... [PERSON_NAME] [PERSON_NAME] [PERSON_NAME] [PERSON_NAME] [PERSON_…" at bounding box center [819, 229] width 1085 height 30
select select "0016247d-12af-40d0-8103-934796a3d230"
click at [1335, 667] on span "Next" at bounding box center [1326, 670] width 25 height 12
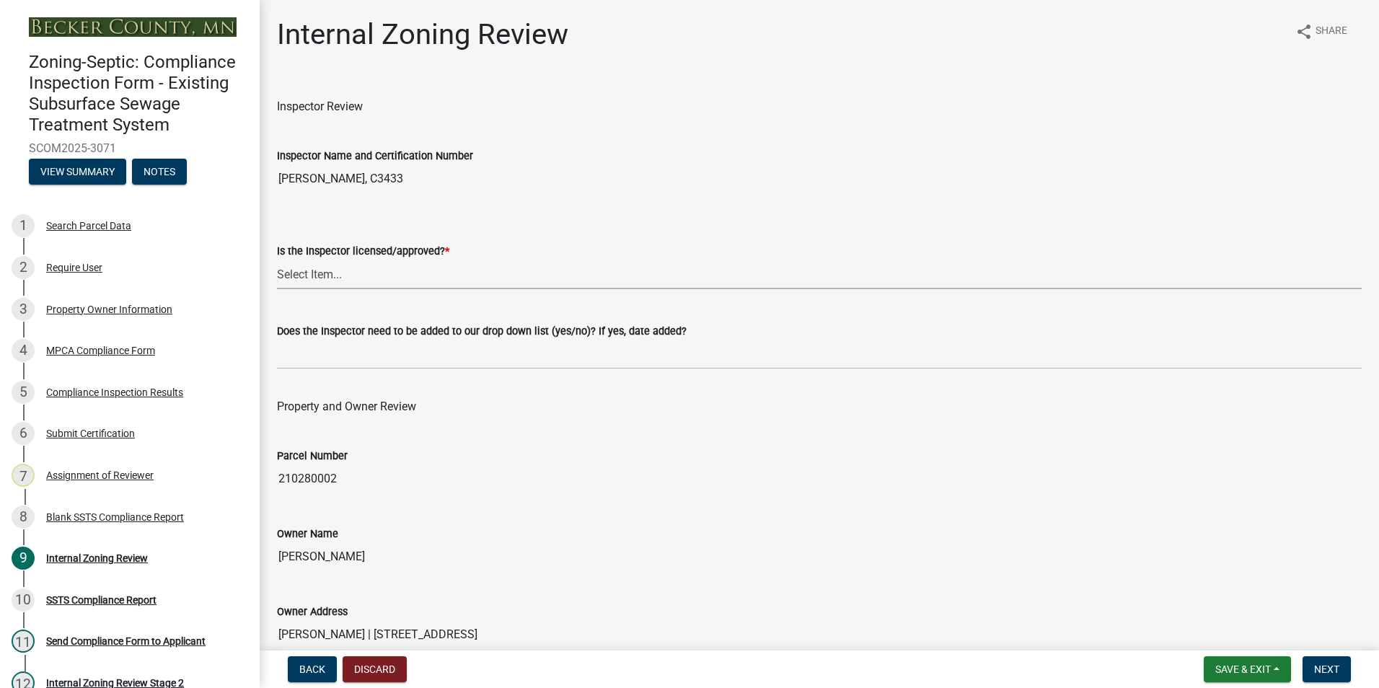
click at [299, 278] on select "Select Item... Yes No" at bounding box center [819, 275] width 1085 height 30
click at [277, 260] on select "Select Item... Yes No" at bounding box center [819, 275] width 1085 height 30
select select "7beb9ca5-c3cb-47d4-a805-1554d3173259"
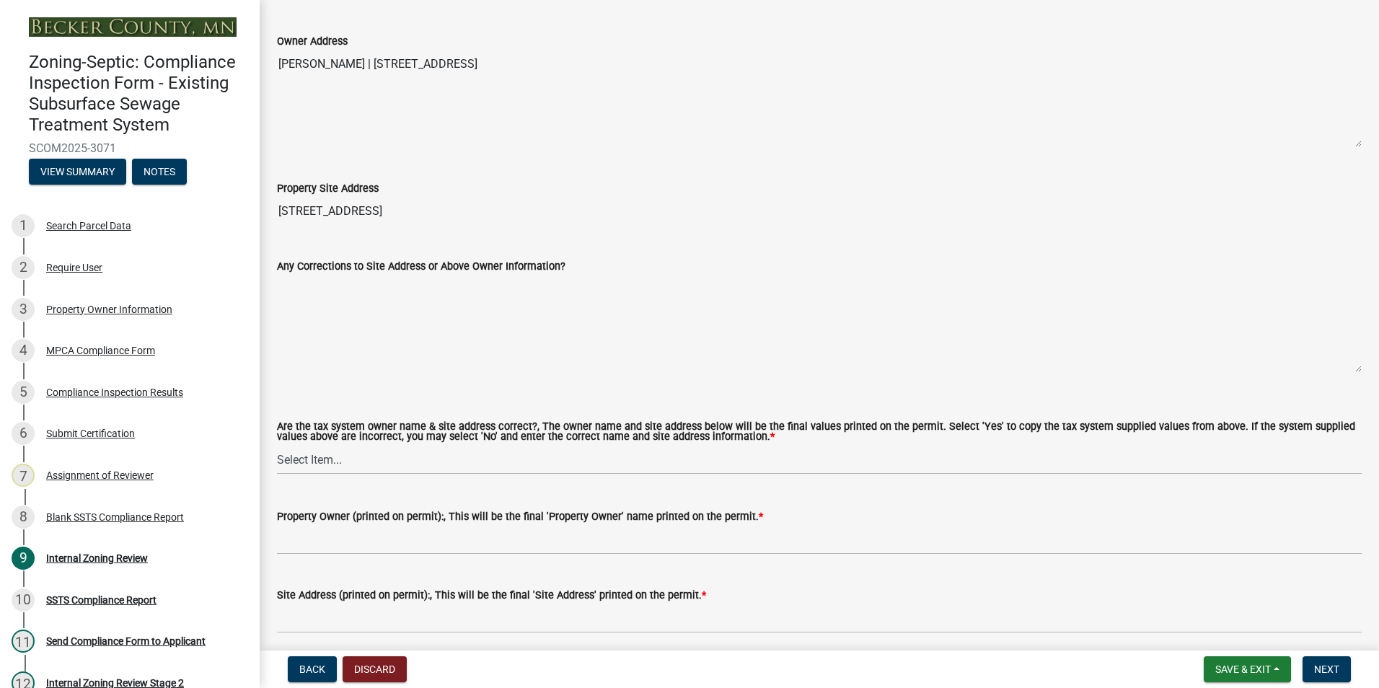
scroll to position [577, 0]
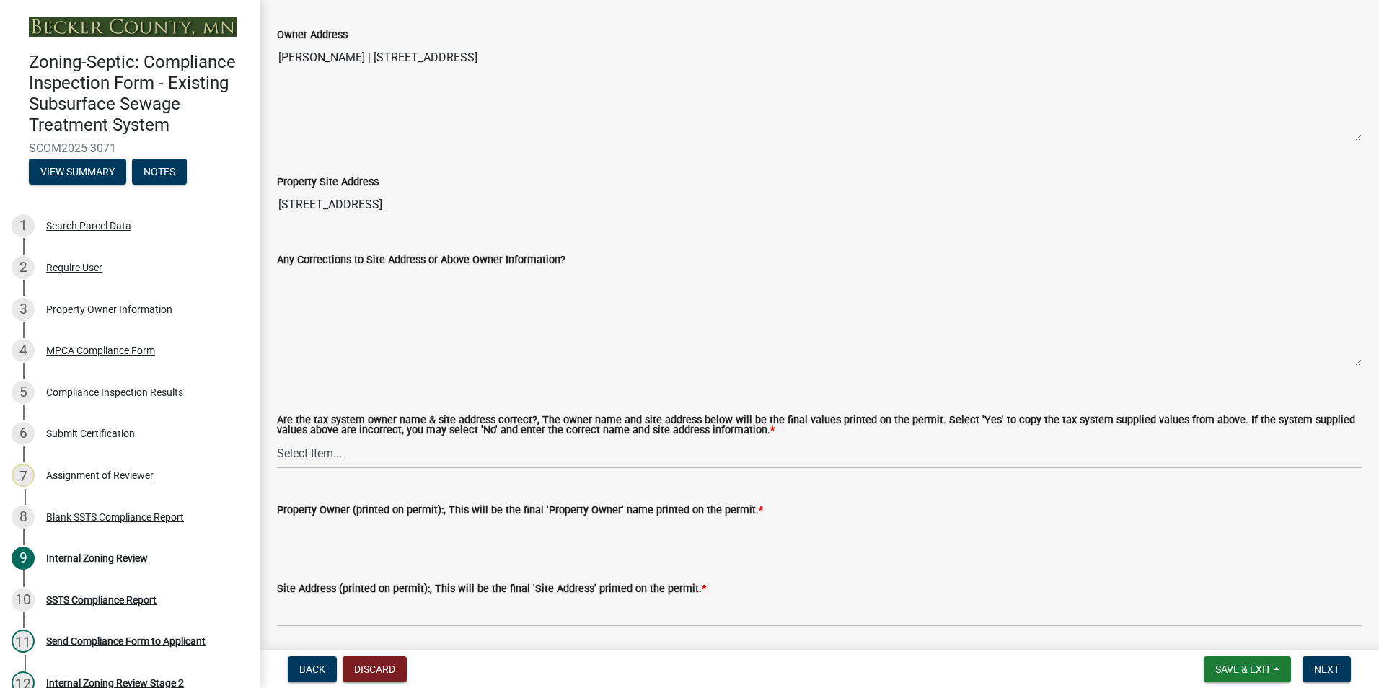
click at [309, 448] on select "Select Item... Yes No" at bounding box center [819, 454] width 1085 height 30
click at [277, 439] on select "Select Item... Yes No" at bounding box center [819, 454] width 1085 height 30
select select "f9f37200-9fc8-4e5e-9e7f-111cc9077d94"
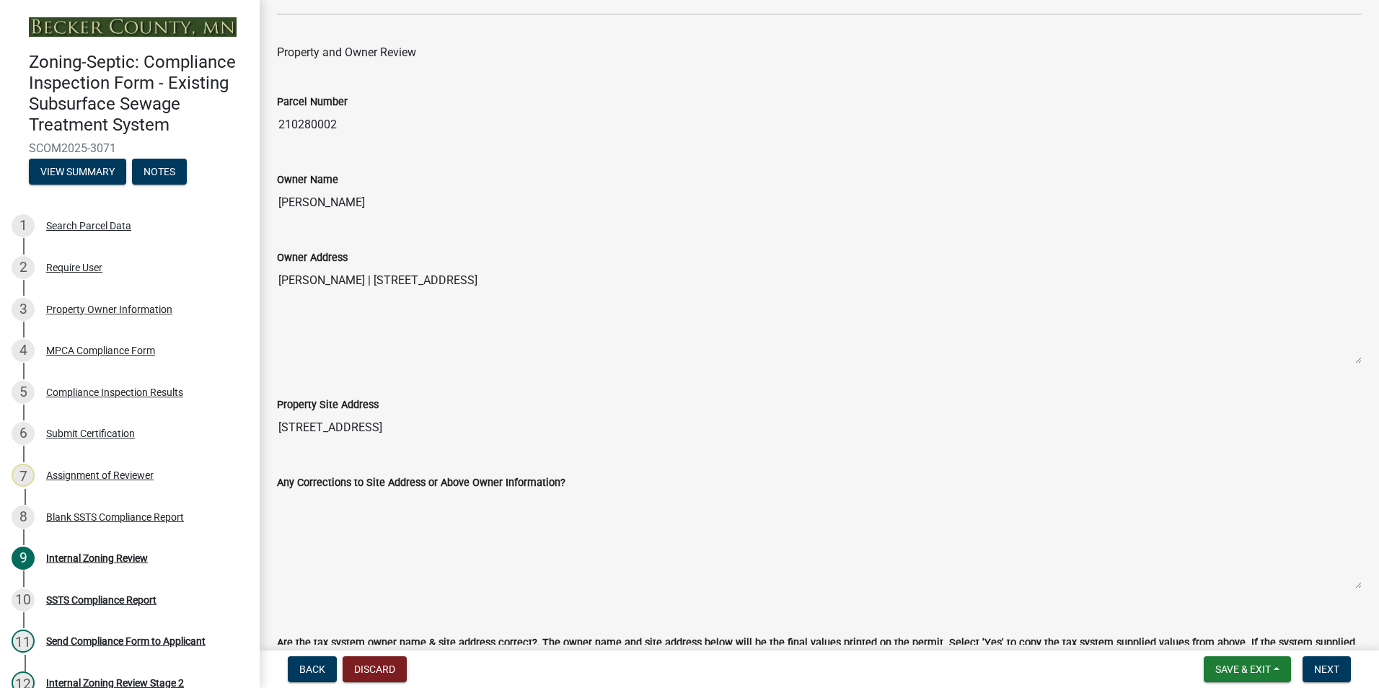
scroll to position [216, 0]
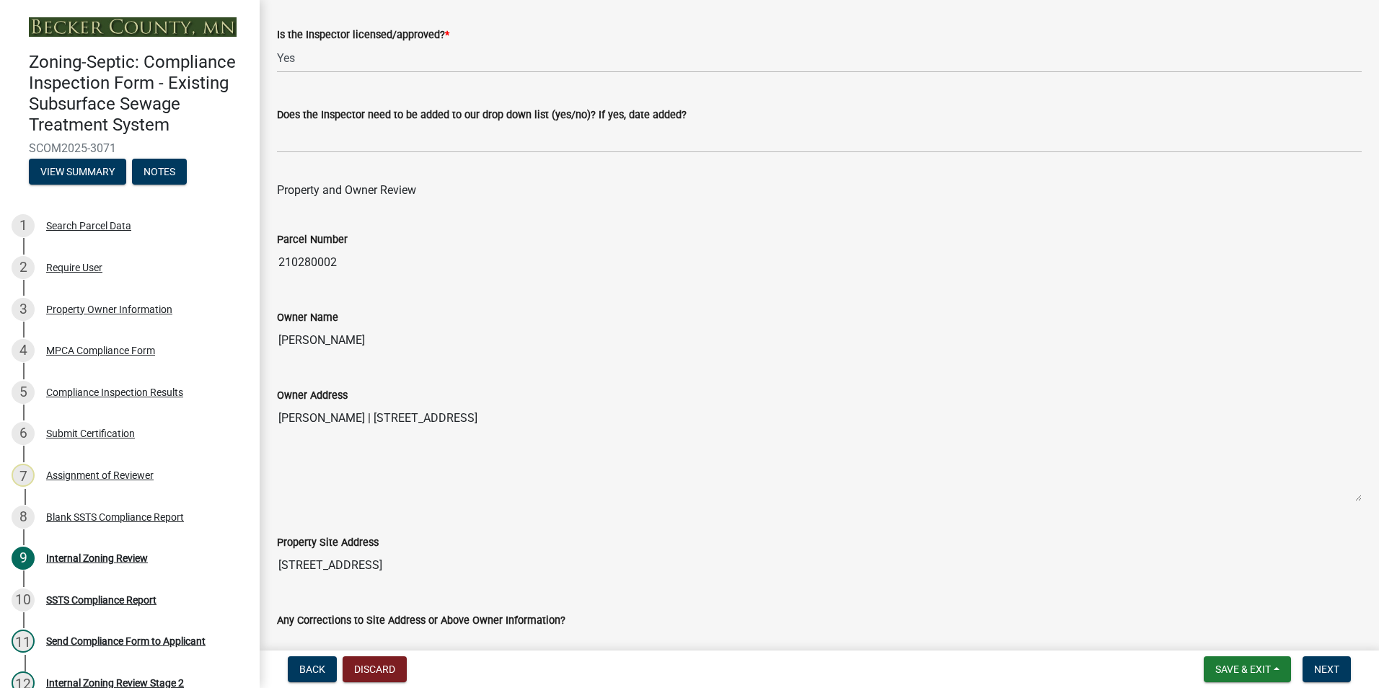
drag, startPoint x: 349, startPoint y: 338, endPoint x: 277, endPoint y: 345, distance: 72.4
click at [277, 345] on input "[PERSON_NAME]" at bounding box center [819, 340] width 1085 height 29
drag, startPoint x: 277, startPoint y: 345, endPoint x: 320, endPoint y: 340, distance: 42.9
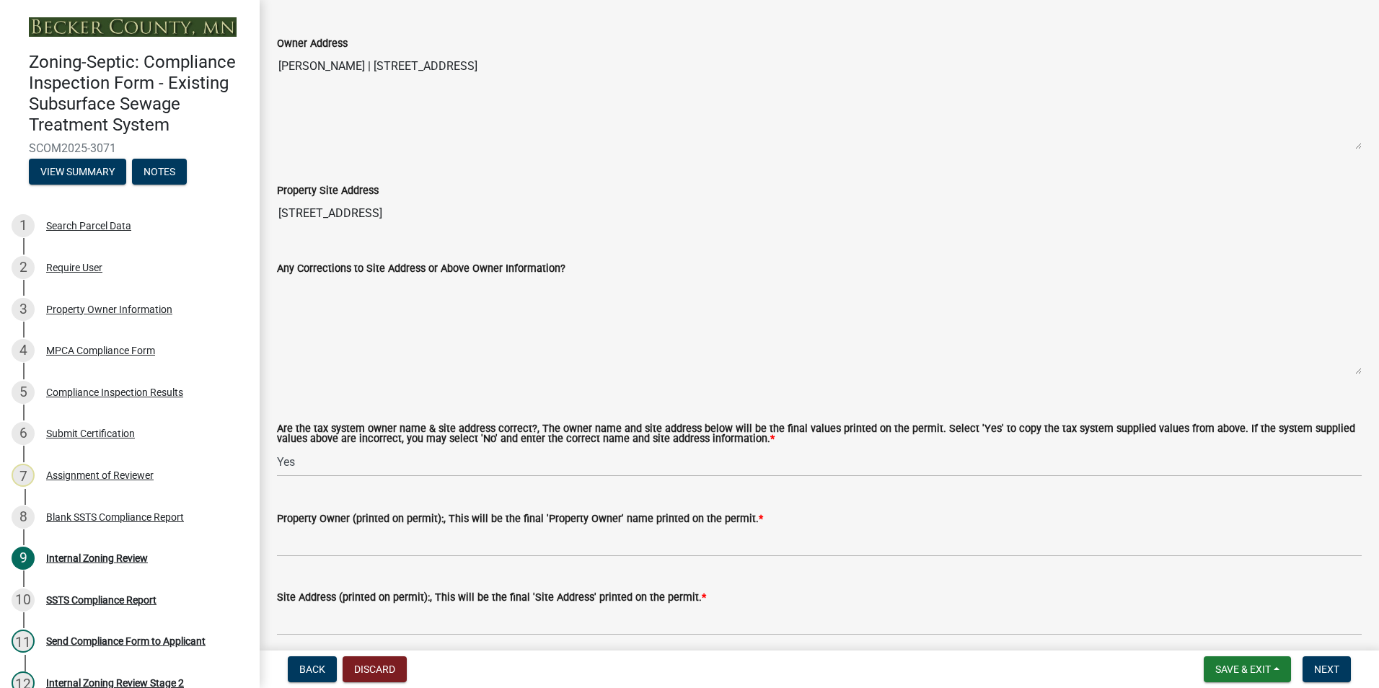
scroll to position [577, 0]
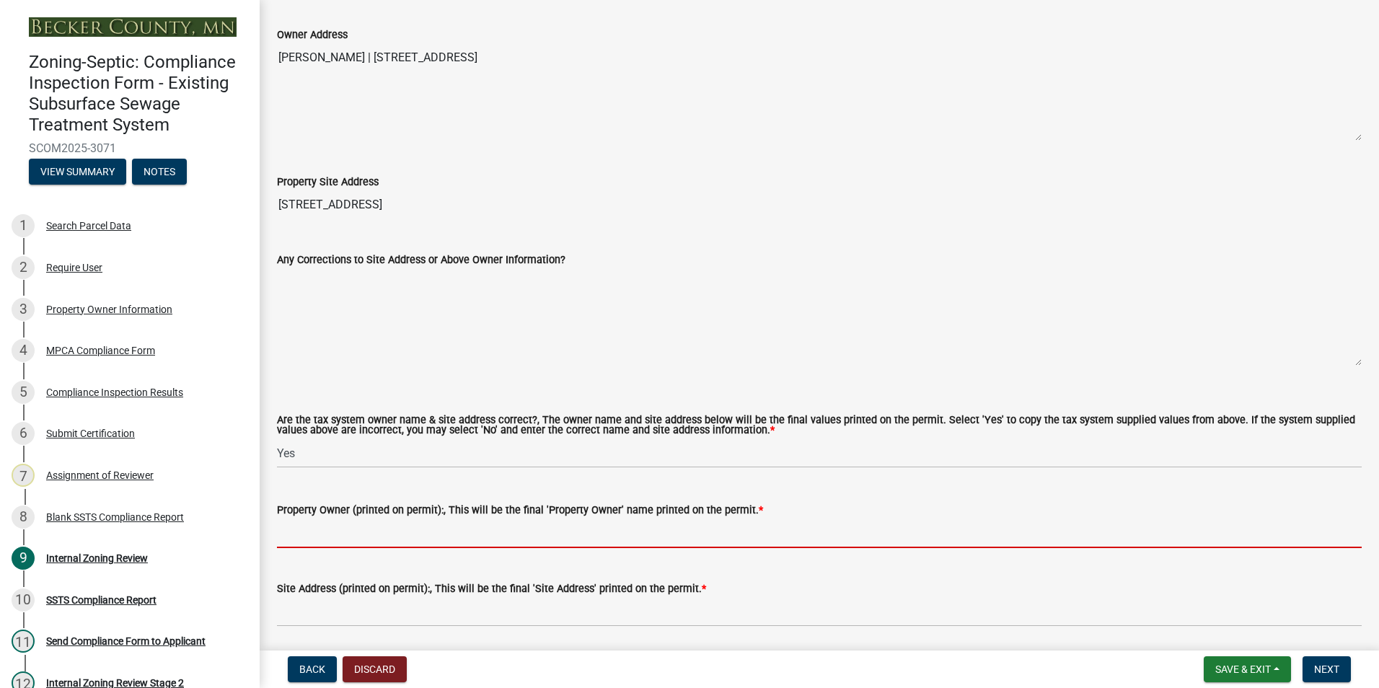
paste input "[PERSON_NAME]"
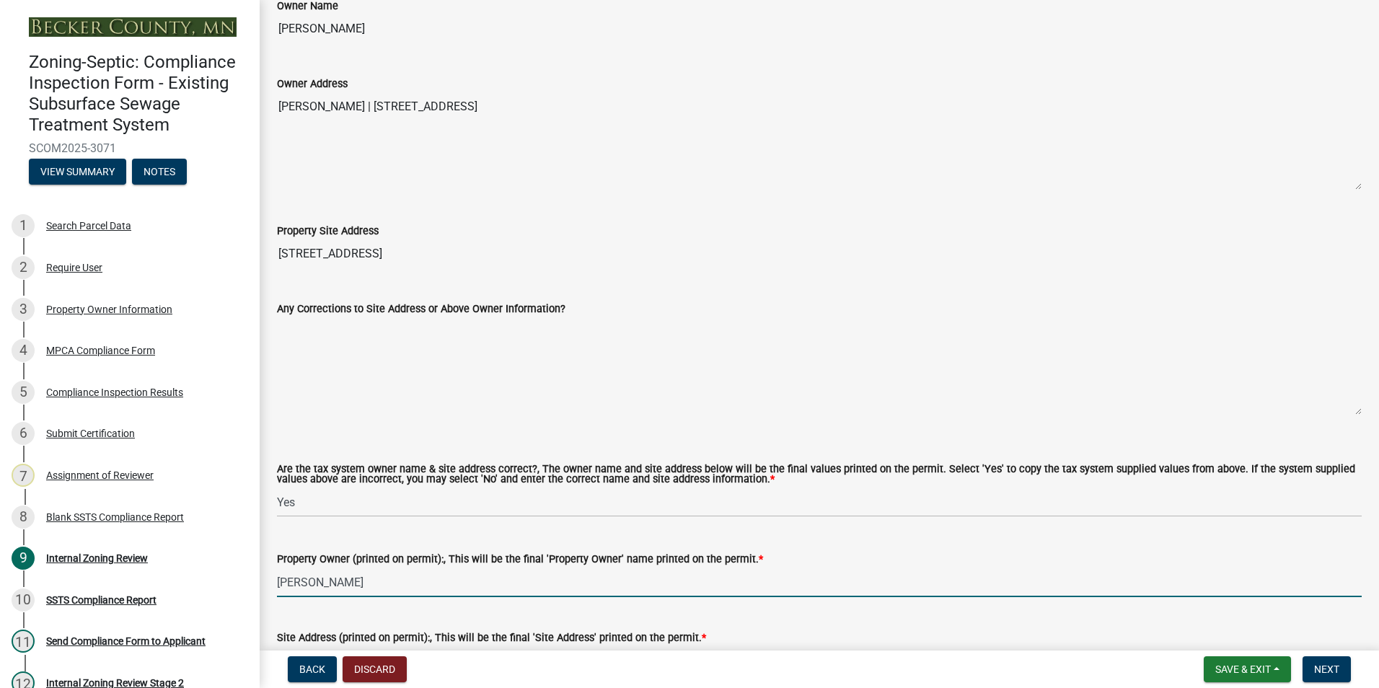
scroll to position [505, 0]
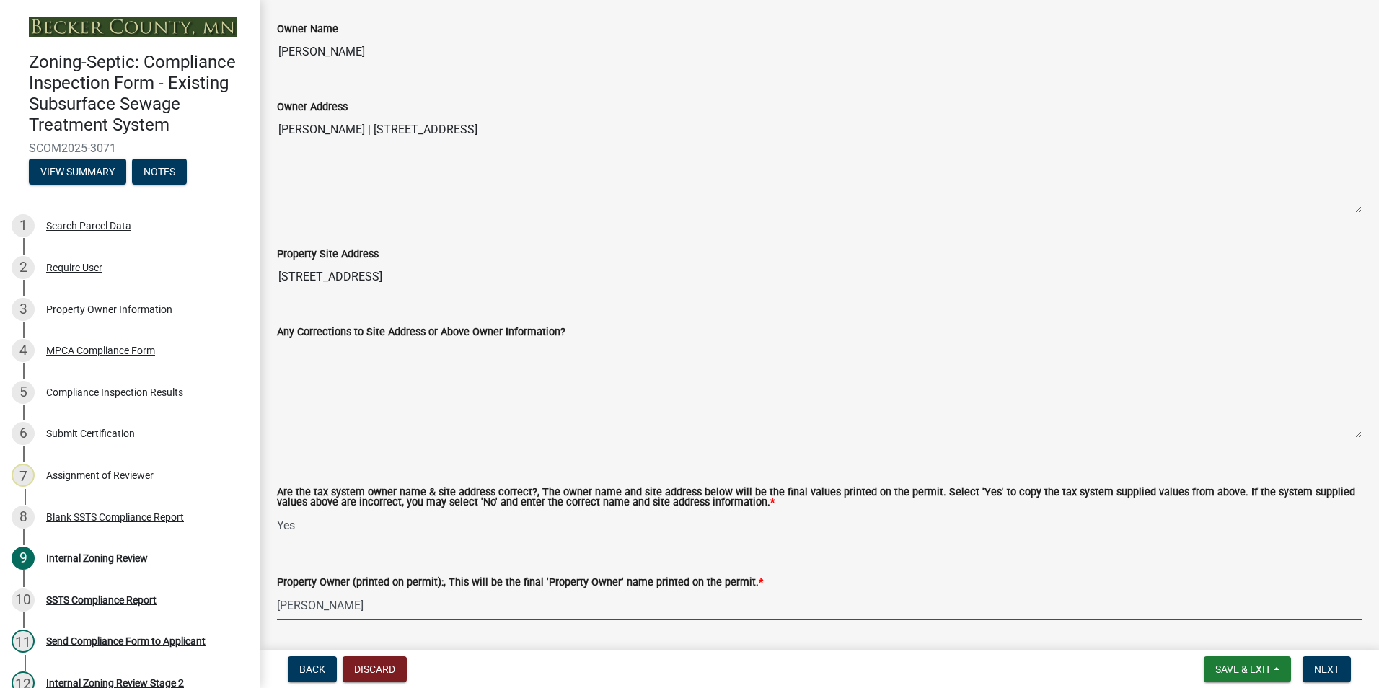
type input "[PERSON_NAME]"
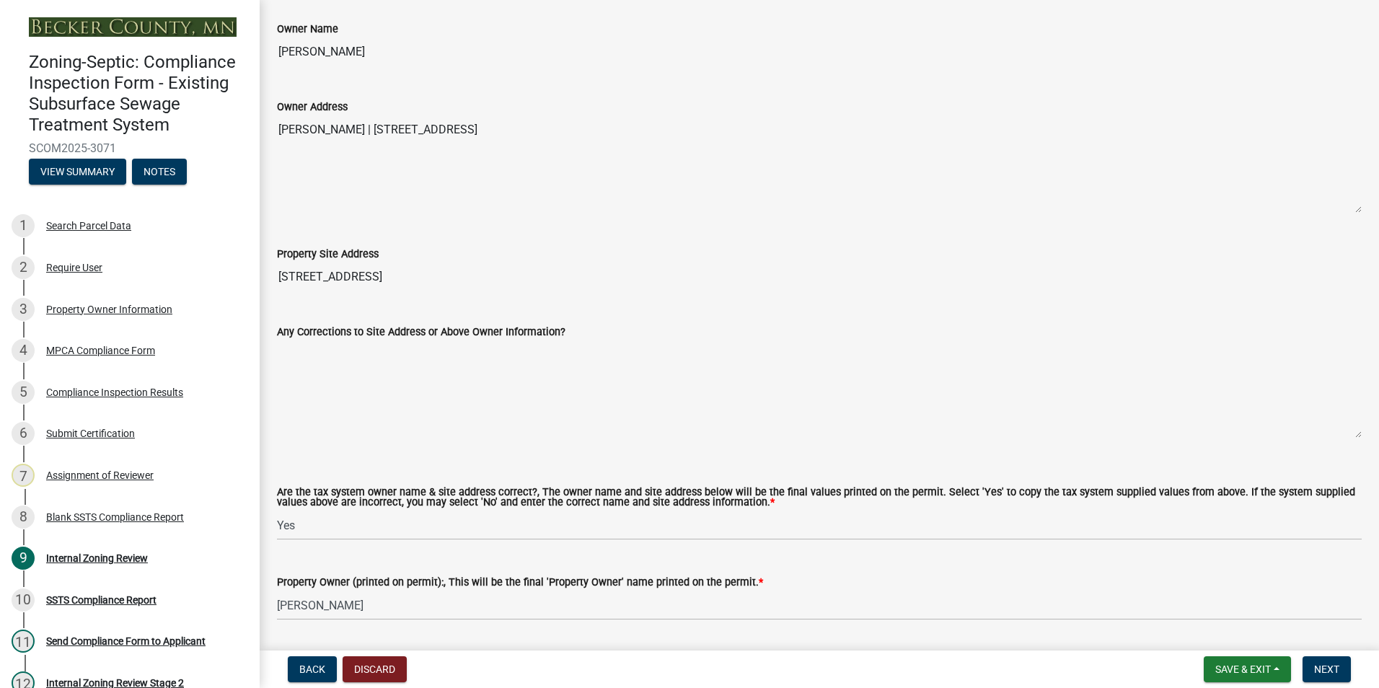
drag, startPoint x: 570, startPoint y: 131, endPoint x: 356, endPoint y: 134, distance: 214.3
click at [356, 134] on textarea "[PERSON_NAME] | [STREET_ADDRESS]" at bounding box center [819, 164] width 1085 height 98
drag, startPoint x: 356, startPoint y: 134, endPoint x: 384, endPoint y: 128, distance: 28.7
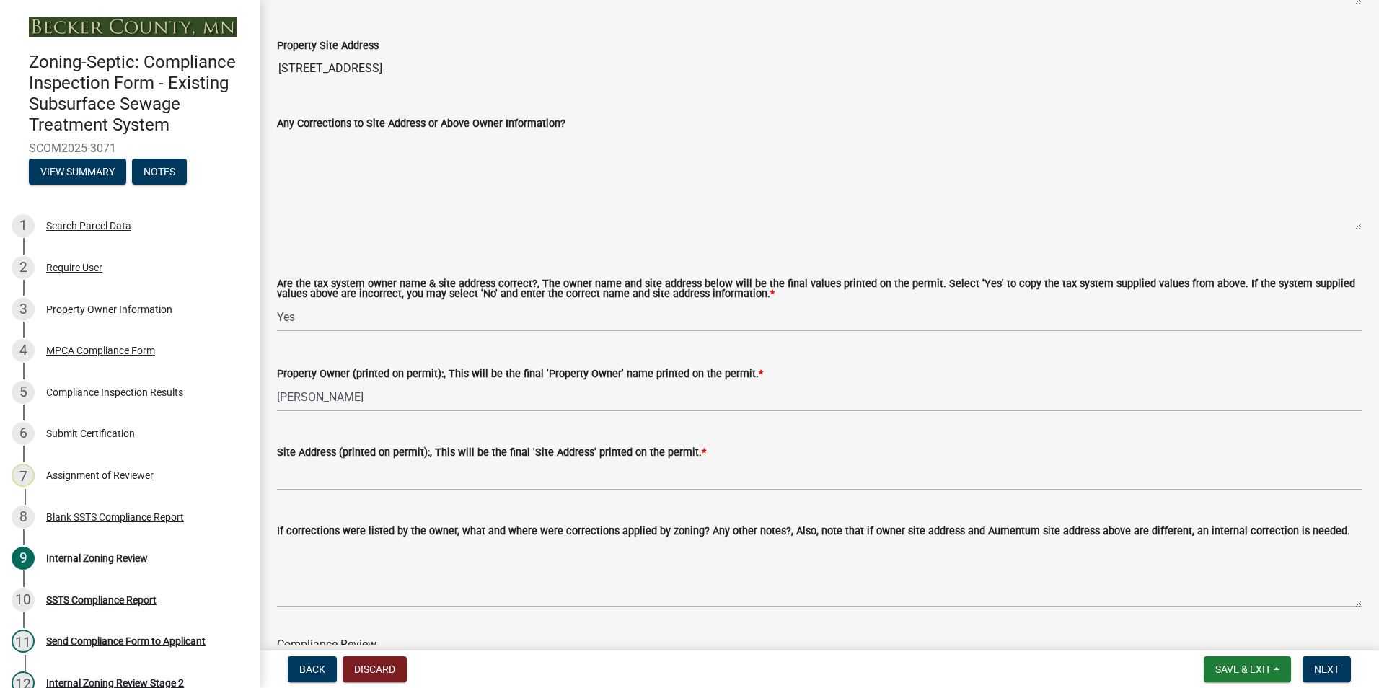
scroll to position [721, 0]
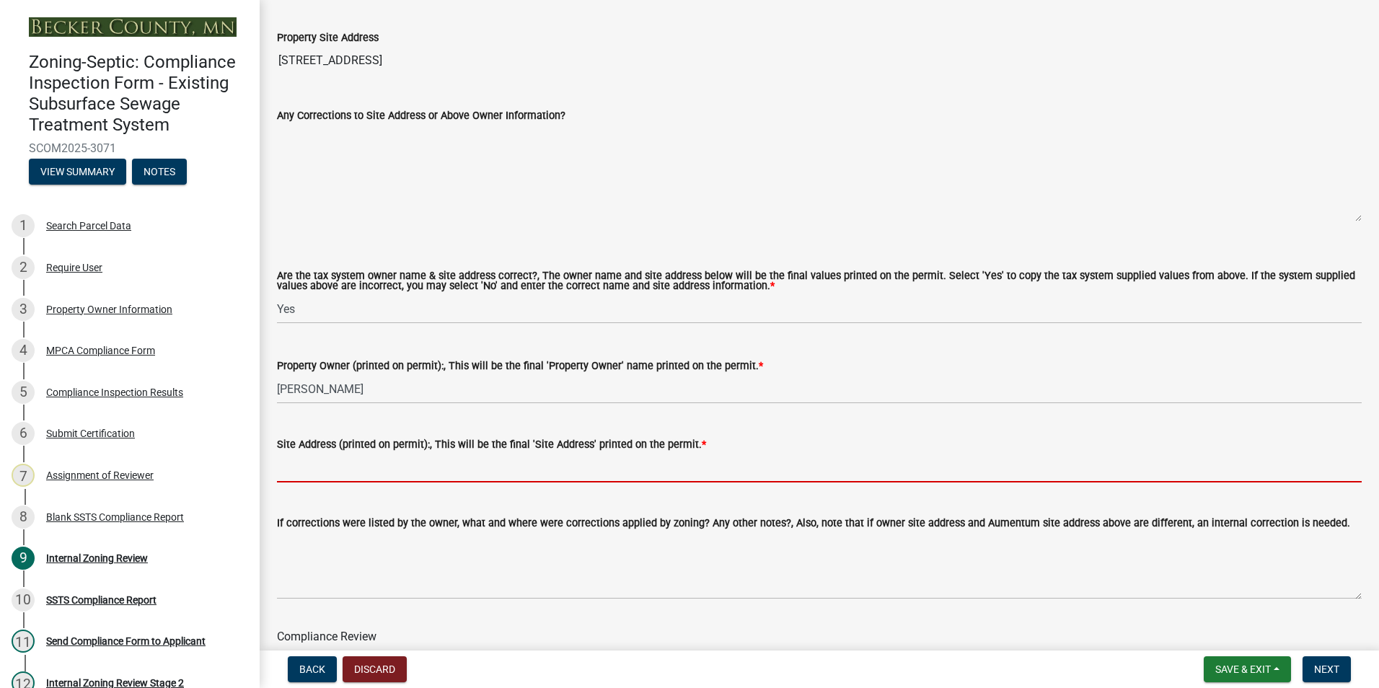
paste input "| [STREET_ADDRESS]"
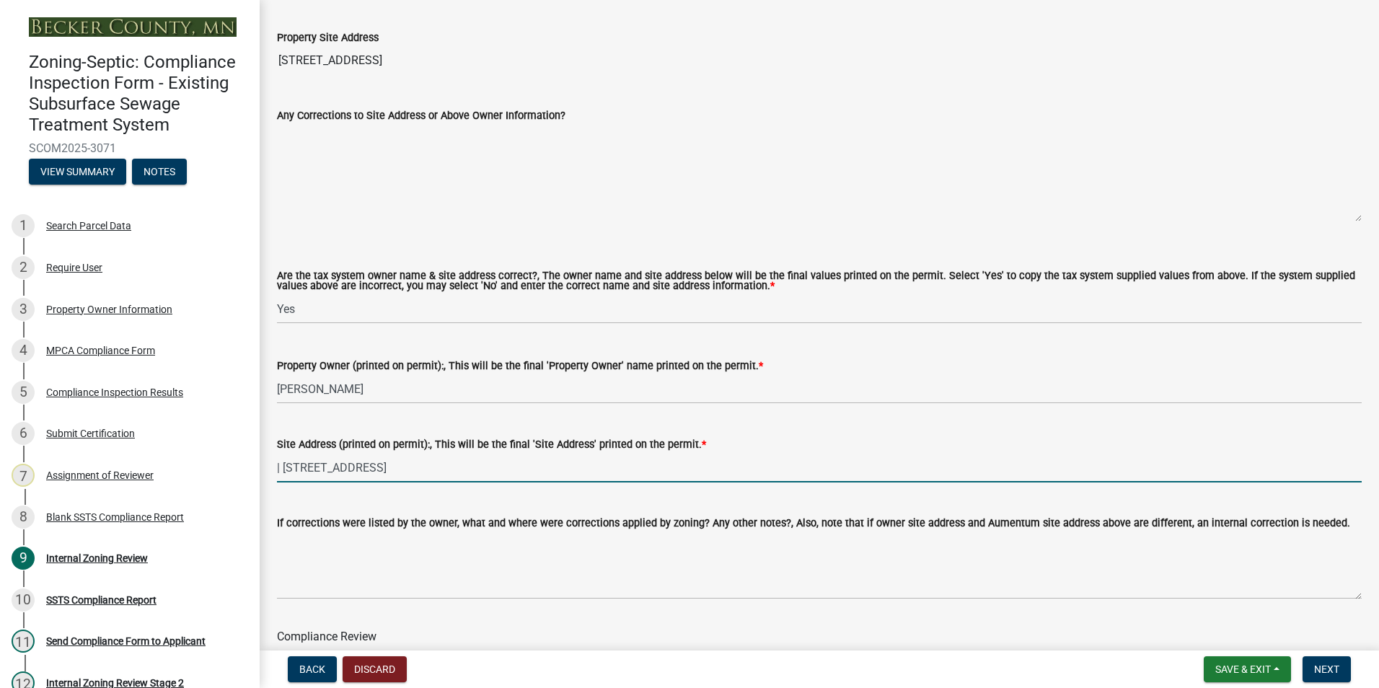
click at [384, 468] on input "| [STREET_ADDRESS]" at bounding box center [819, 468] width 1085 height 30
click at [279, 469] on input "| [STREET_ADDRESS]" at bounding box center [819, 468] width 1085 height 30
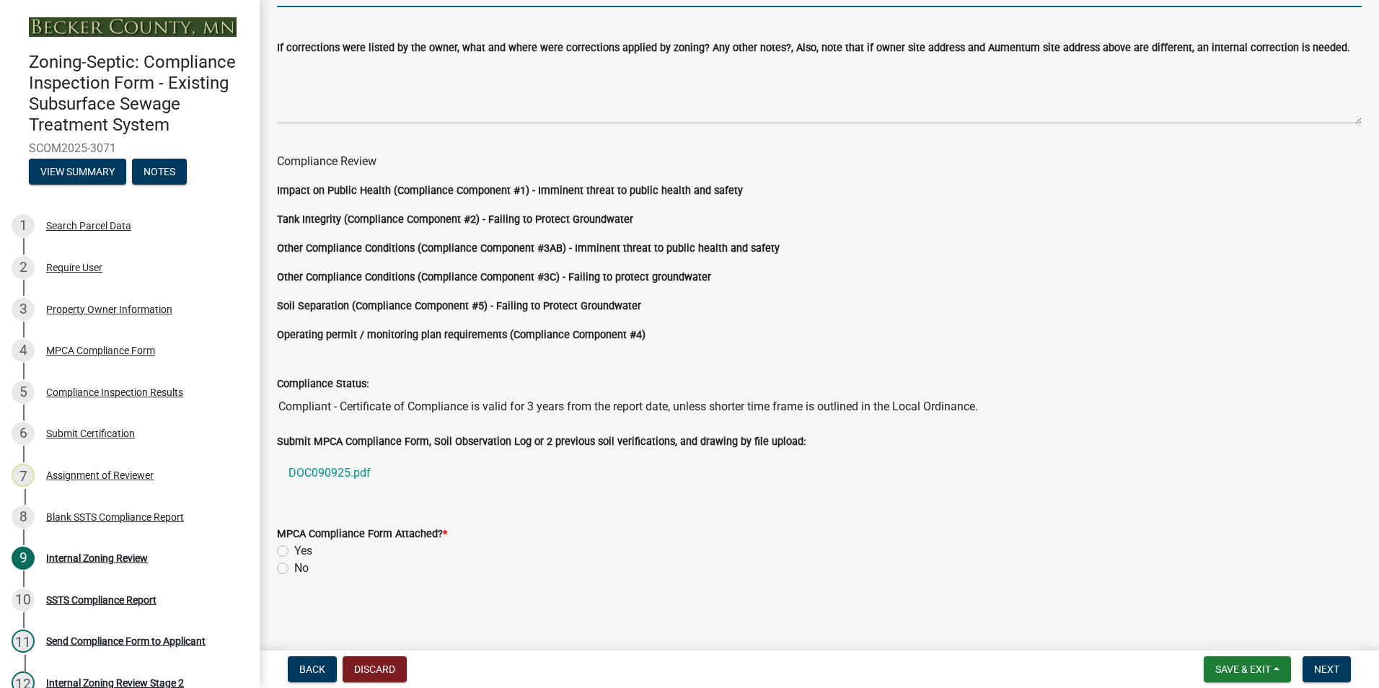
scroll to position [1199, 0]
type input "[STREET_ADDRESS]"
click at [294, 547] on label "Yes" at bounding box center [303, 549] width 18 height 17
click at [294, 547] on input "Yes" at bounding box center [298, 545] width 9 height 9
radio input "true"
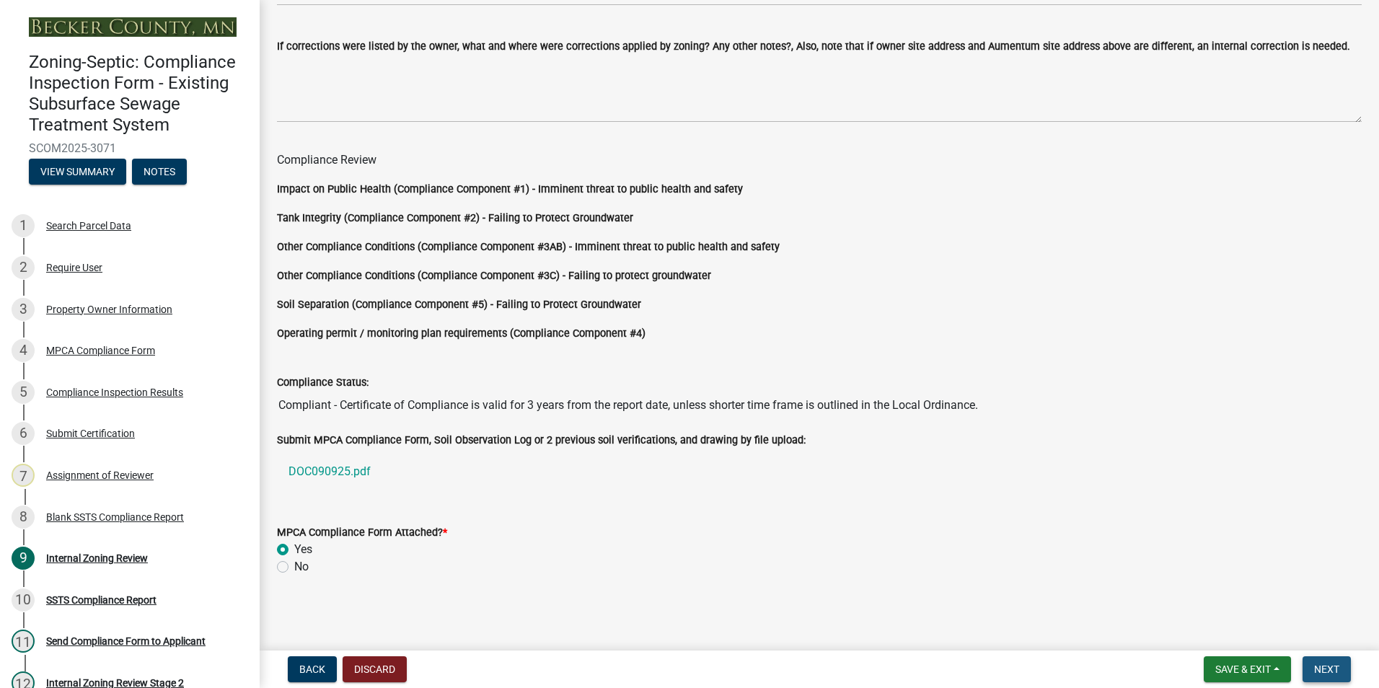
click at [1319, 669] on span "Next" at bounding box center [1326, 670] width 25 height 12
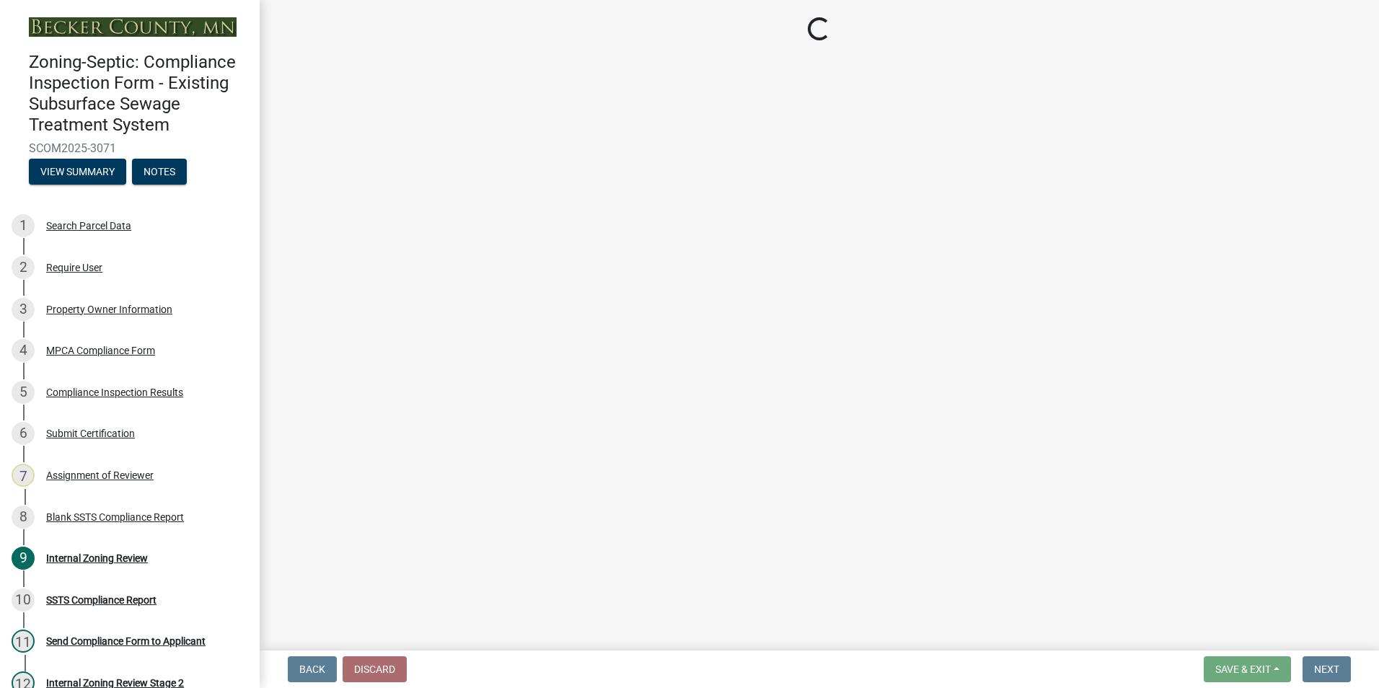
scroll to position [0, 0]
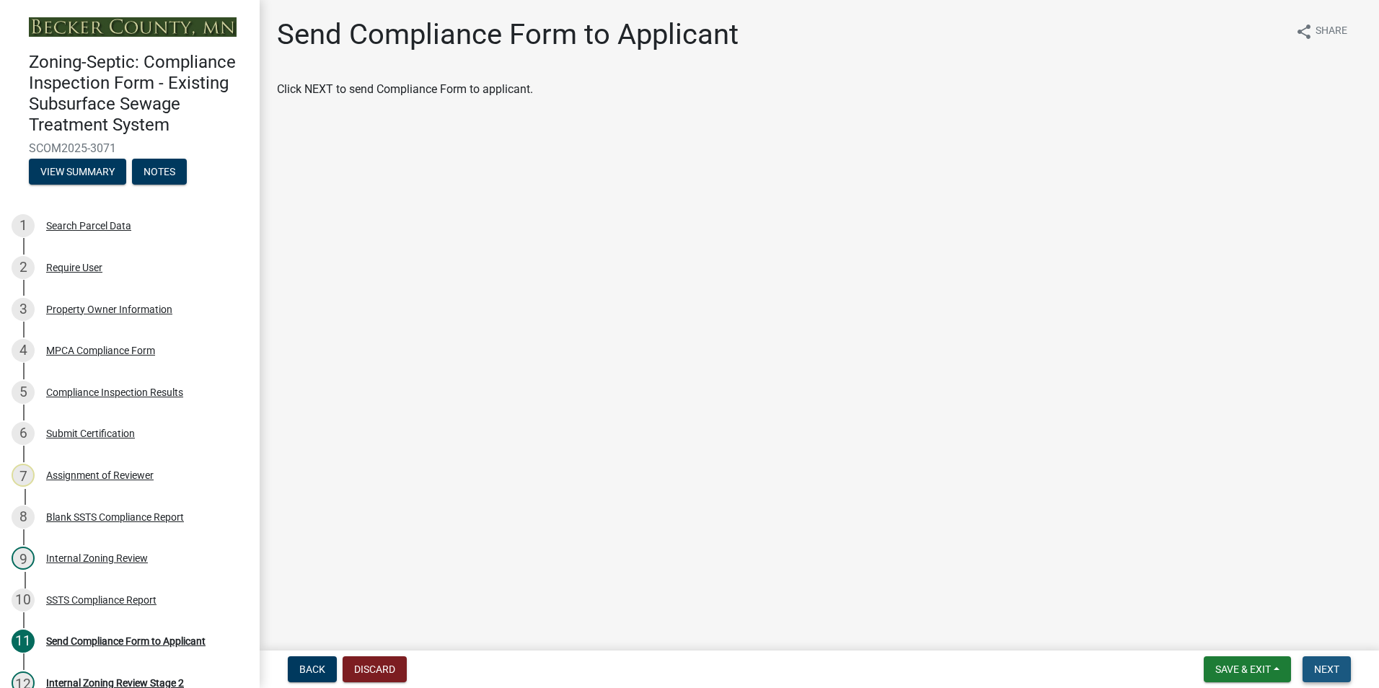
click at [1325, 674] on span "Next" at bounding box center [1326, 670] width 25 height 12
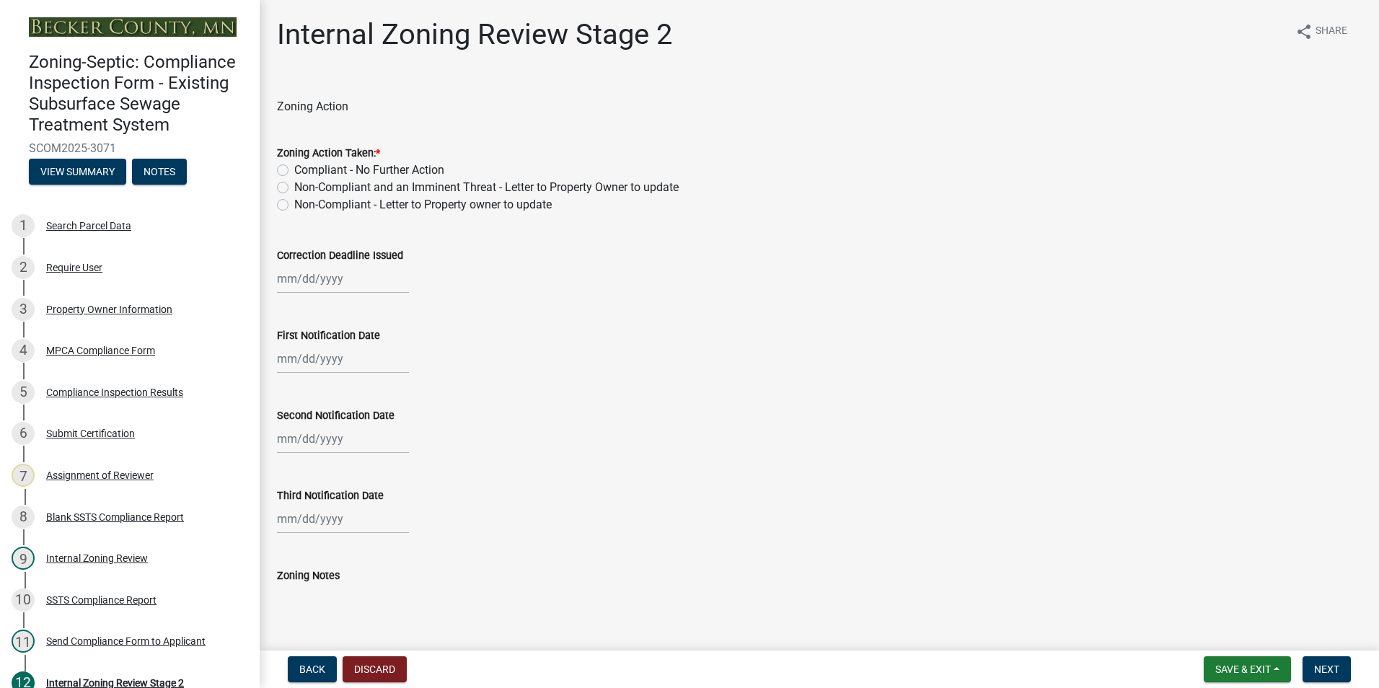
click at [294, 169] on label "Compliant - No Further Action" at bounding box center [369, 170] width 150 height 17
click at [294, 169] on input "Compliant - No Further Action" at bounding box center [298, 166] width 9 height 9
radio input "true"
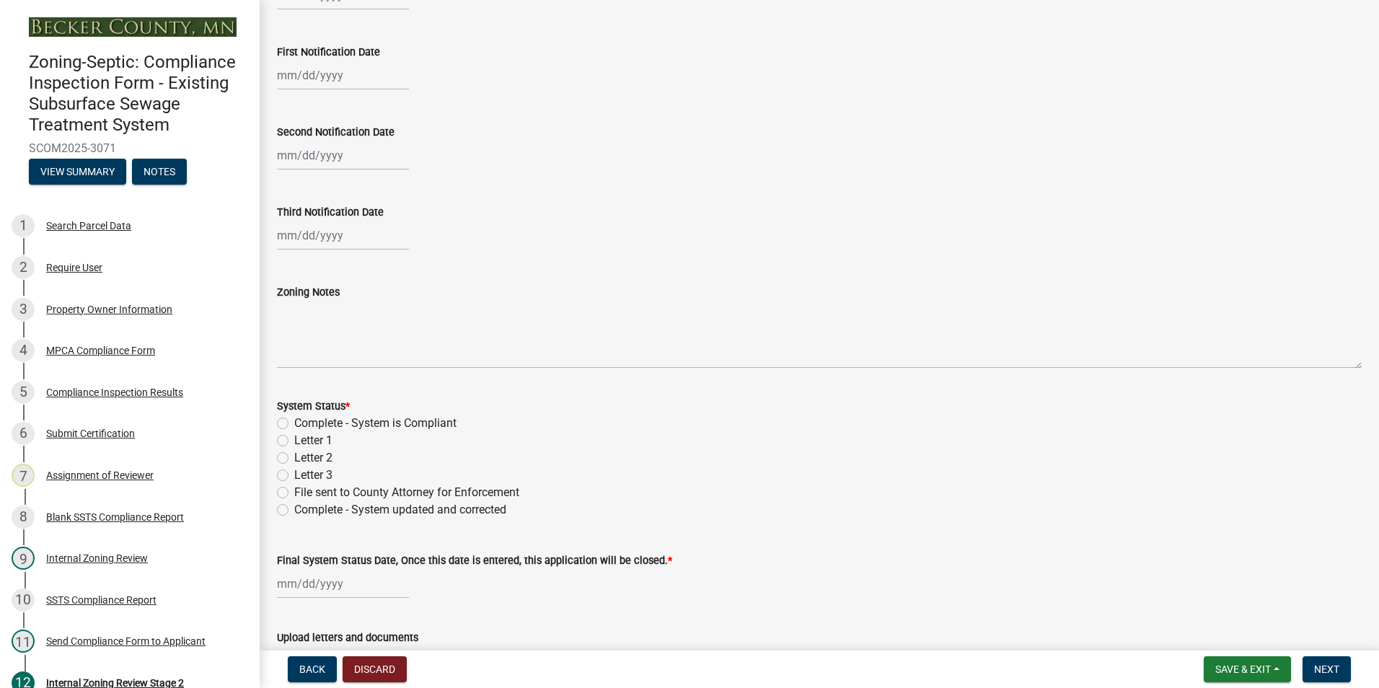
scroll to position [289, 0]
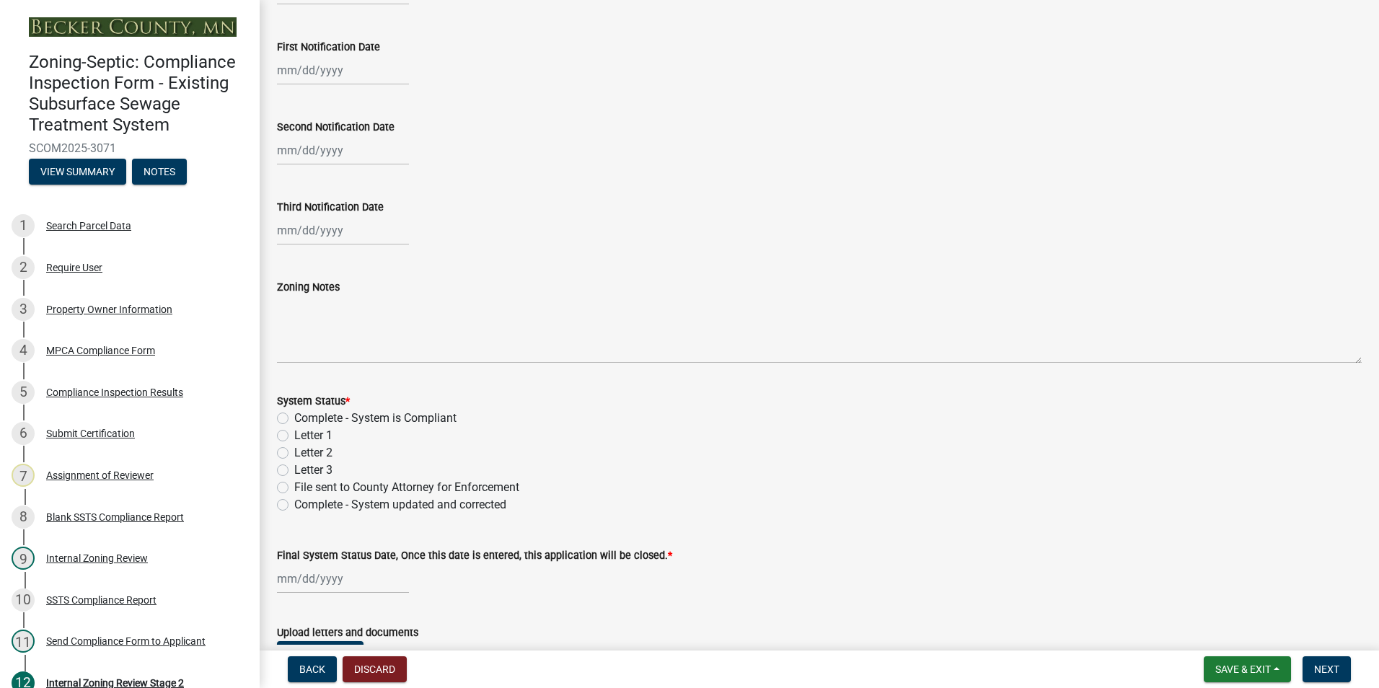
click at [294, 421] on label "Complete - System is Compliant" at bounding box center [375, 418] width 162 height 17
click at [294, 419] on input "Complete - System is Compliant" at bounding box center [298, 414] width 9 height 9
radio input "true"
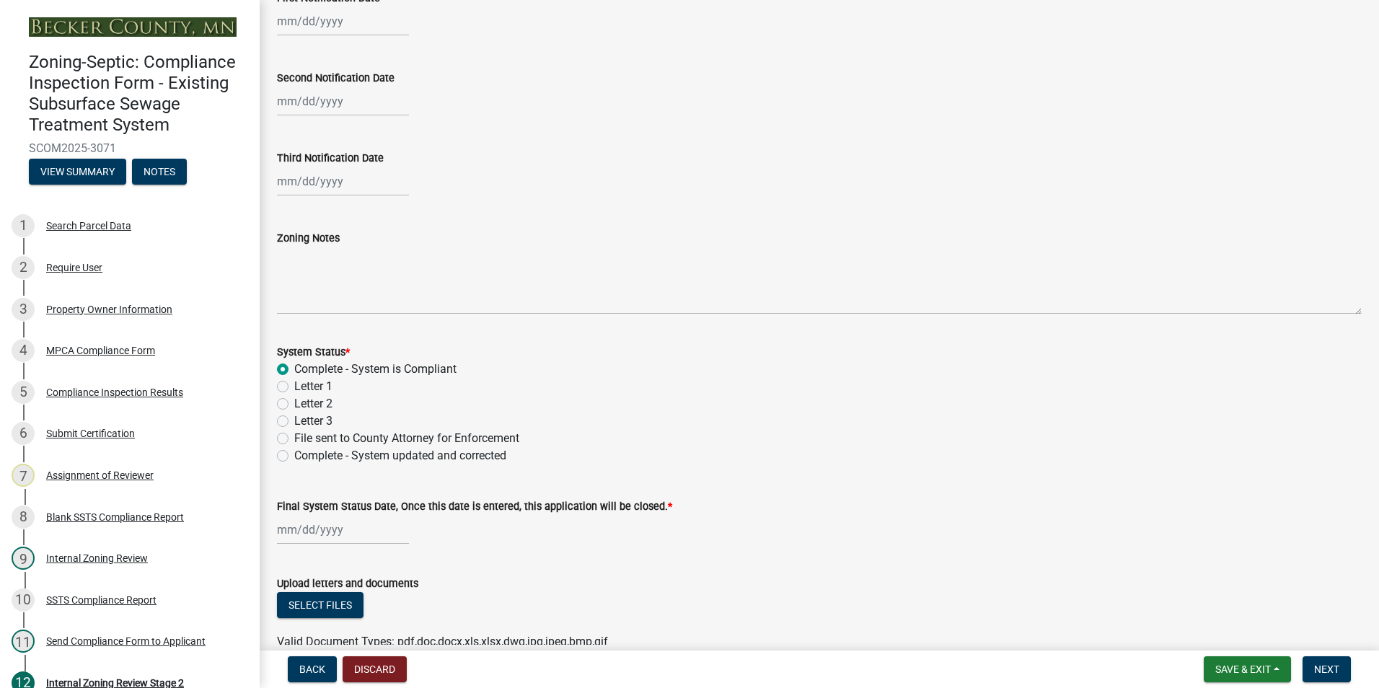
scroll to position [413, 0]
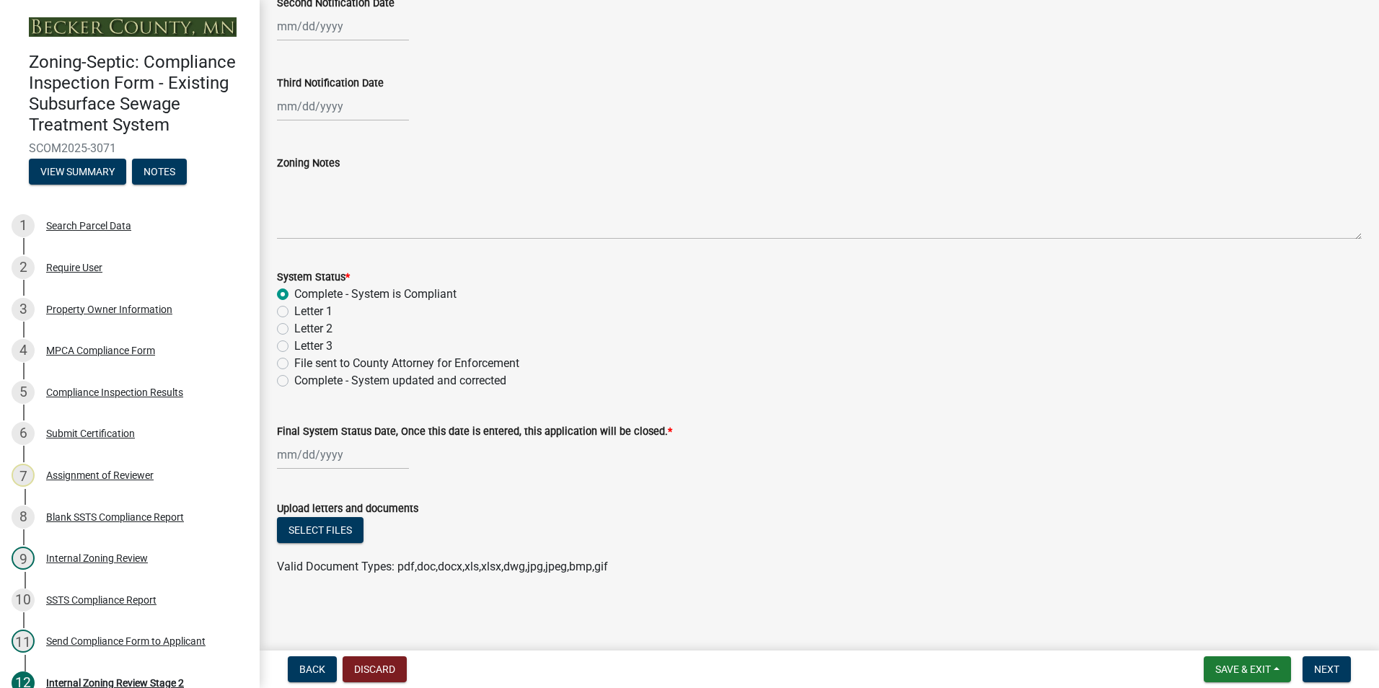
select select "9"
select select "2025"
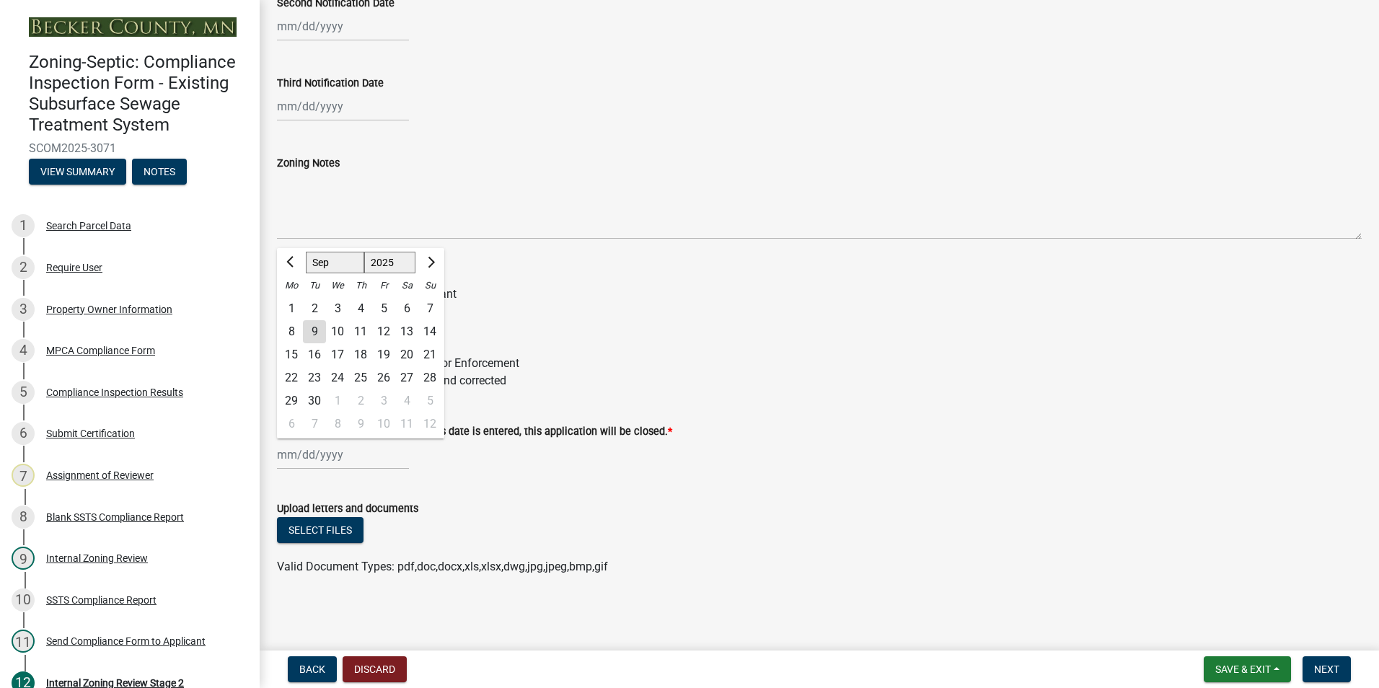
click at [312, 452] on div "[PERSON_NAME] Feb Mar Apr [PERSON_NAME][DATE] Oct Nov [DATE] 1526 1527 1528 152…" at bounding box center [343, 455] width 132 height 30
click at [313, 329] on div "9" at bounding box center [314, 331] width 23 height 23
type input "[DATE]"
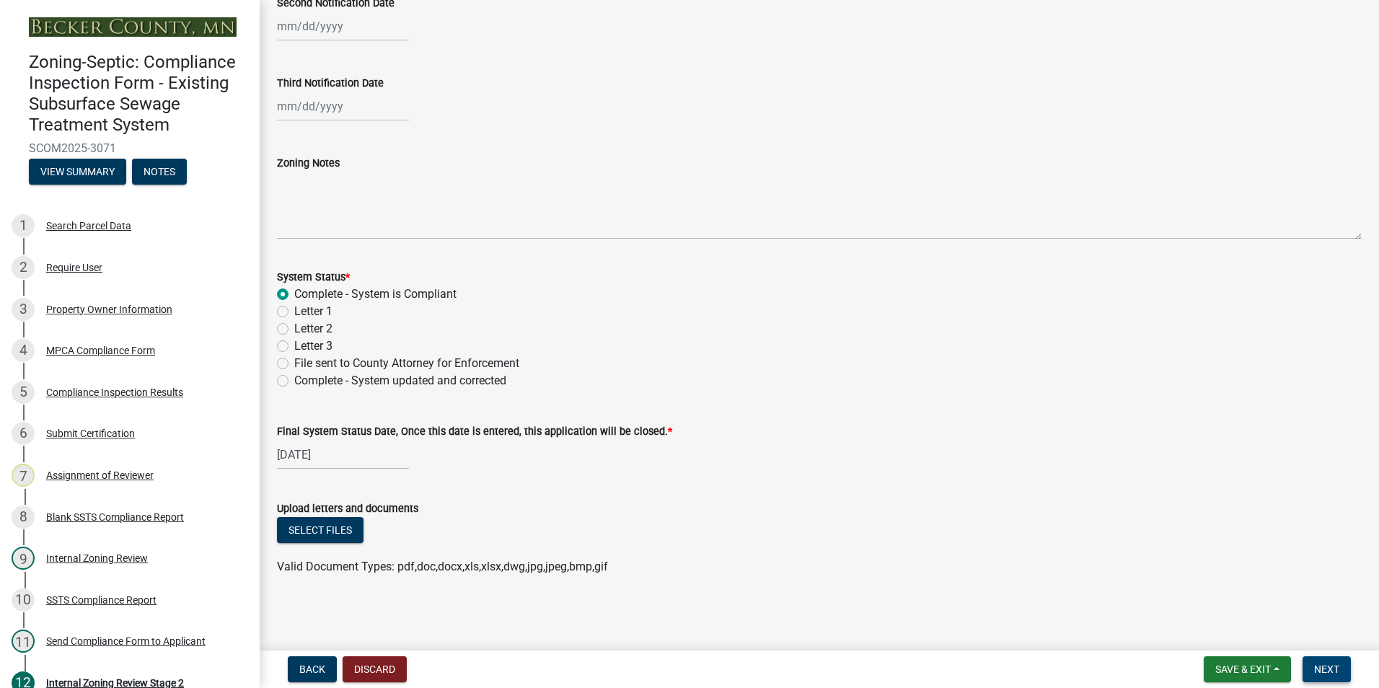
click at [1319, 673] on span "Next" at bounding box center [1326, 670] width 25 height 12
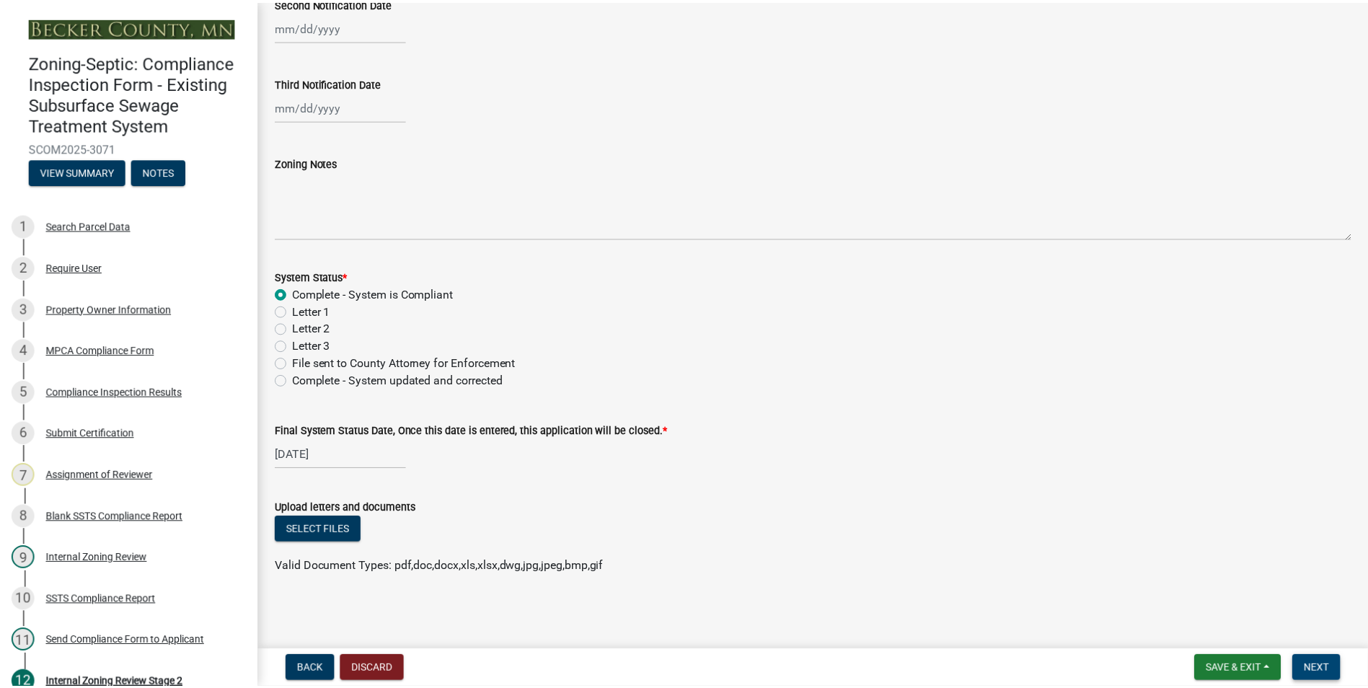
scroll to position [0, 0]
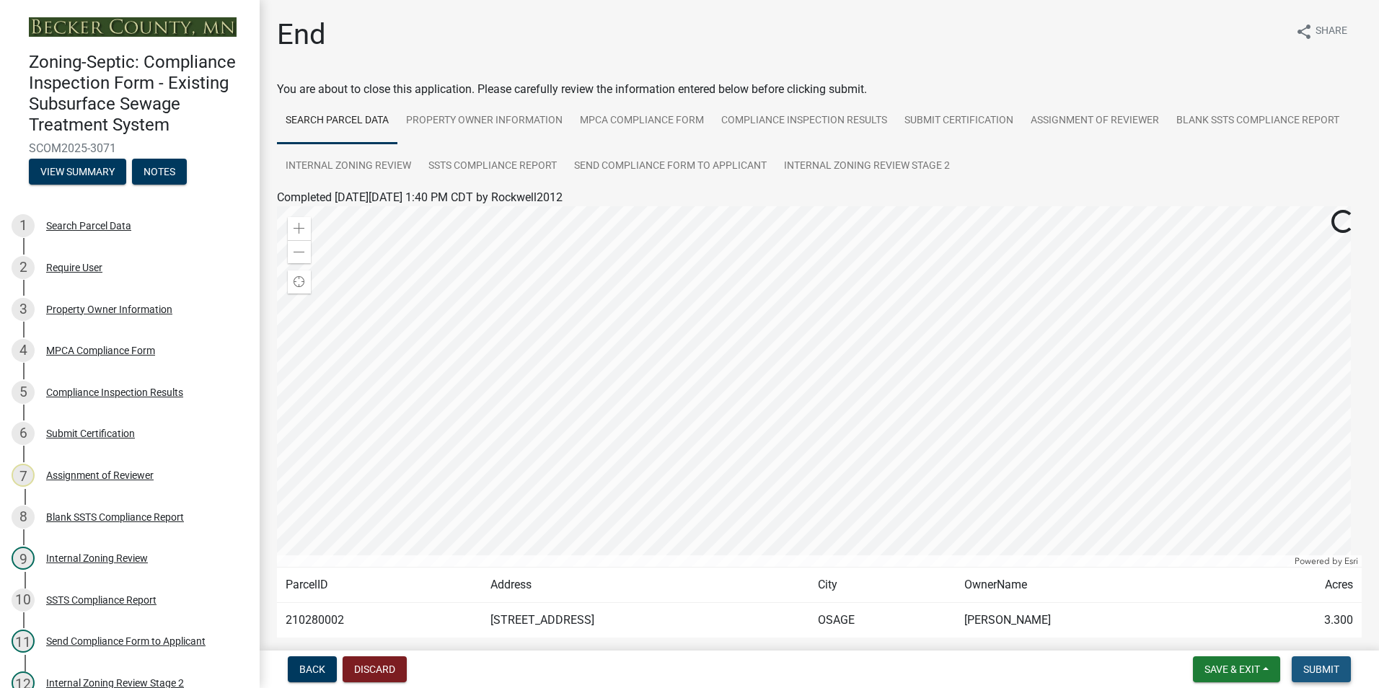
click at [1319, 673] on span "Submit" at bounding box center [1322, 670] width 36 height 12
